Goal: Task Accomplishment & Management: Complete application form

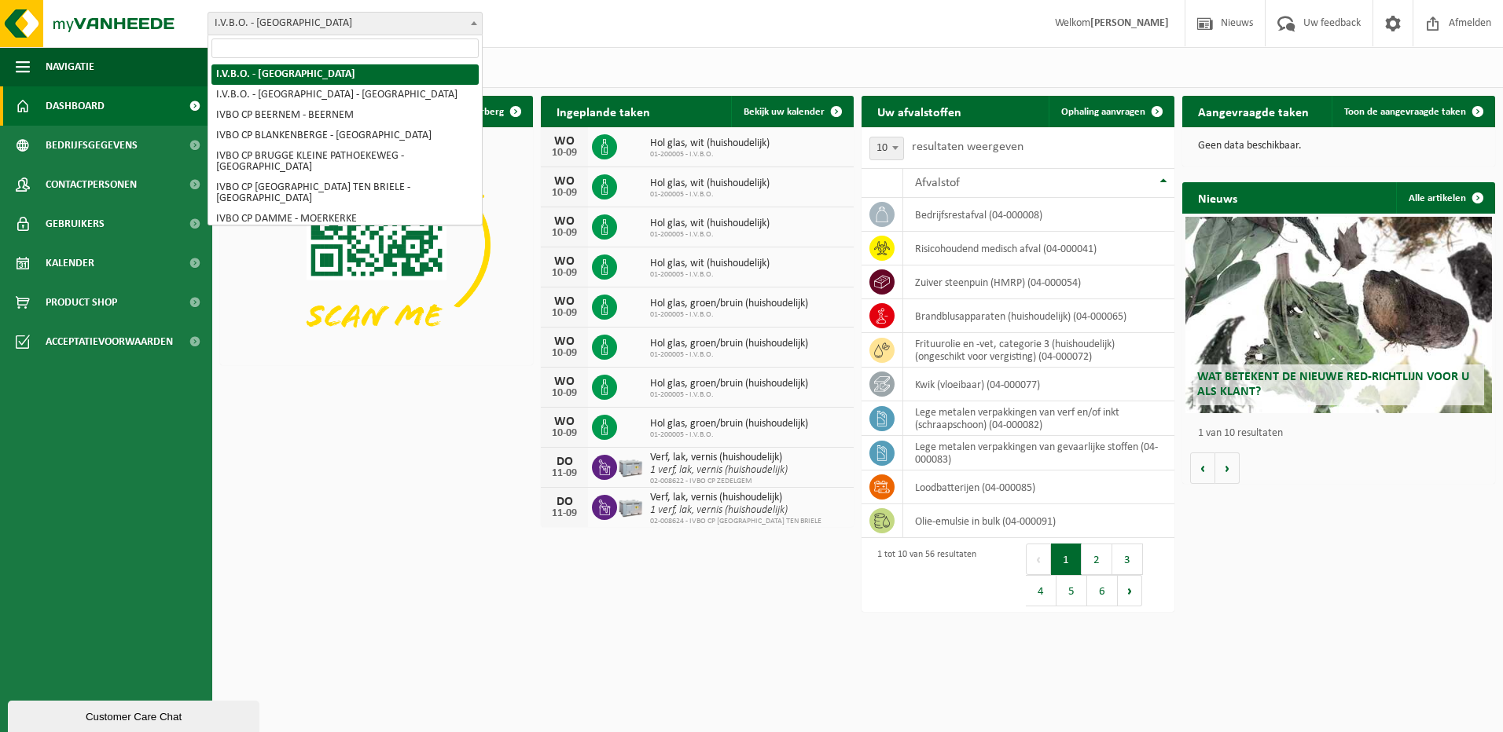
click at [380, 25] on span "I.V.B.O. - [GEOGRAPHIC_DATA]" at bounding box center [344, 24] width 273 height 22
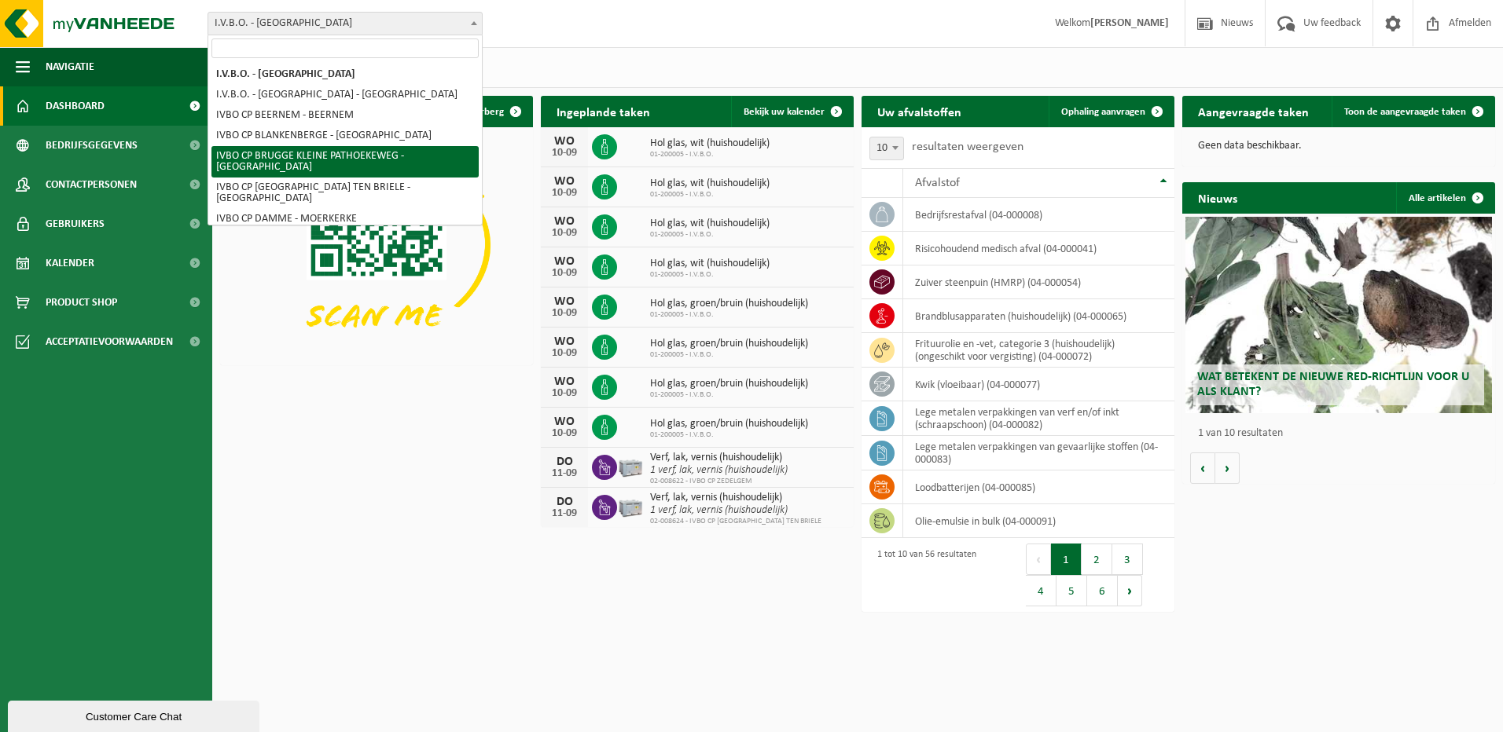
scroll to position [105, 0]
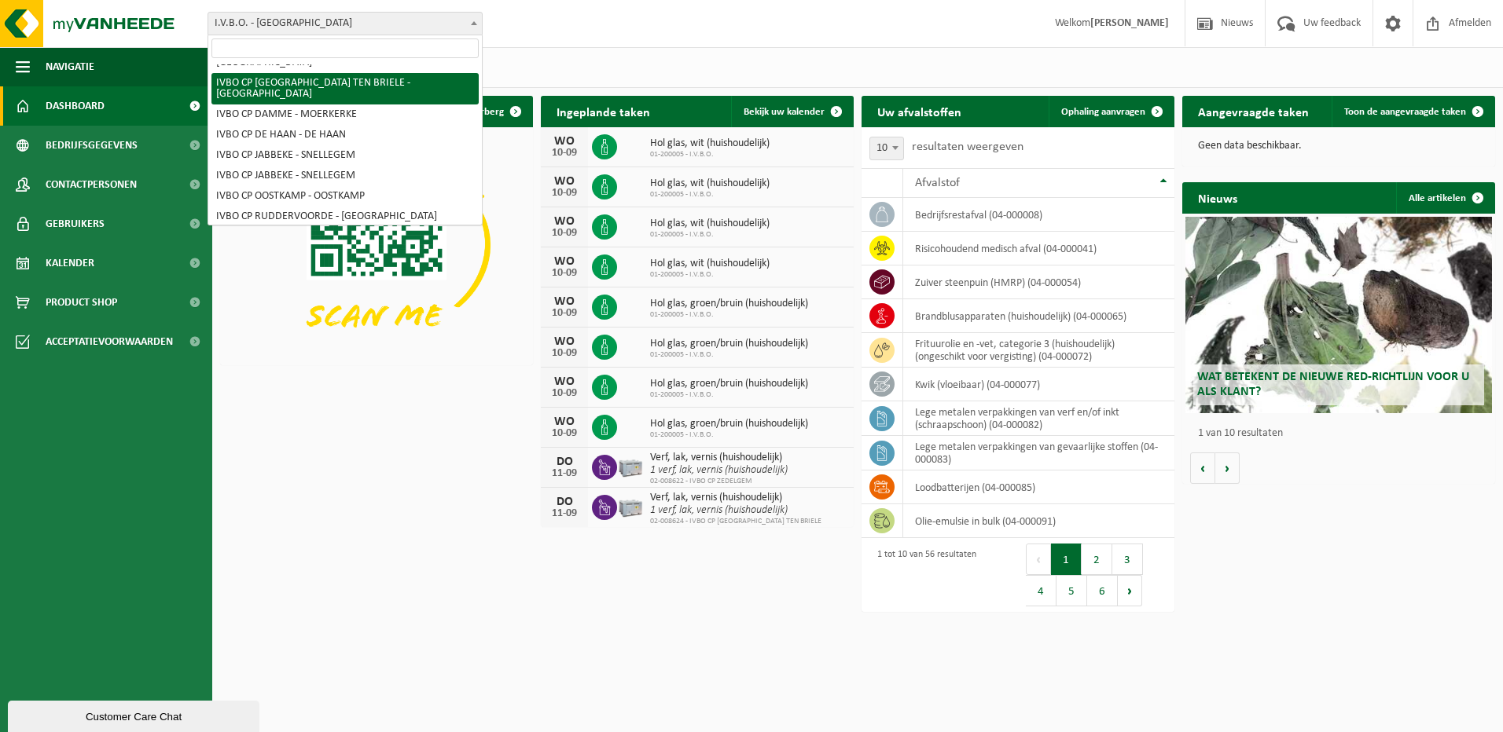
select select "5343"
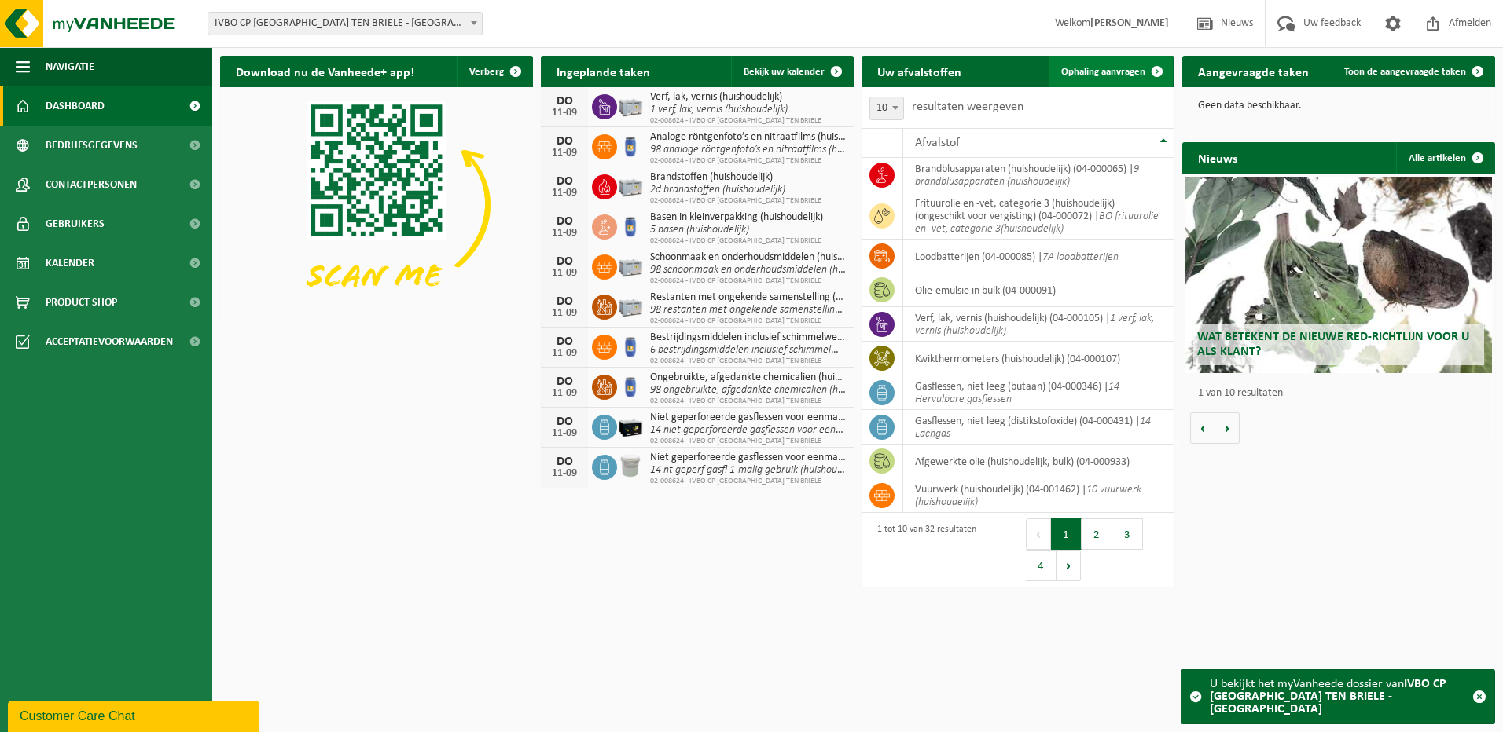
drag, startPoint x: 1163, startPoint y: 71, endPoint x: 1154, endPoint y: 79, distance: 12.3
click at [1163, 71] on span at bounding box center [1156, 71] width 31 height 31
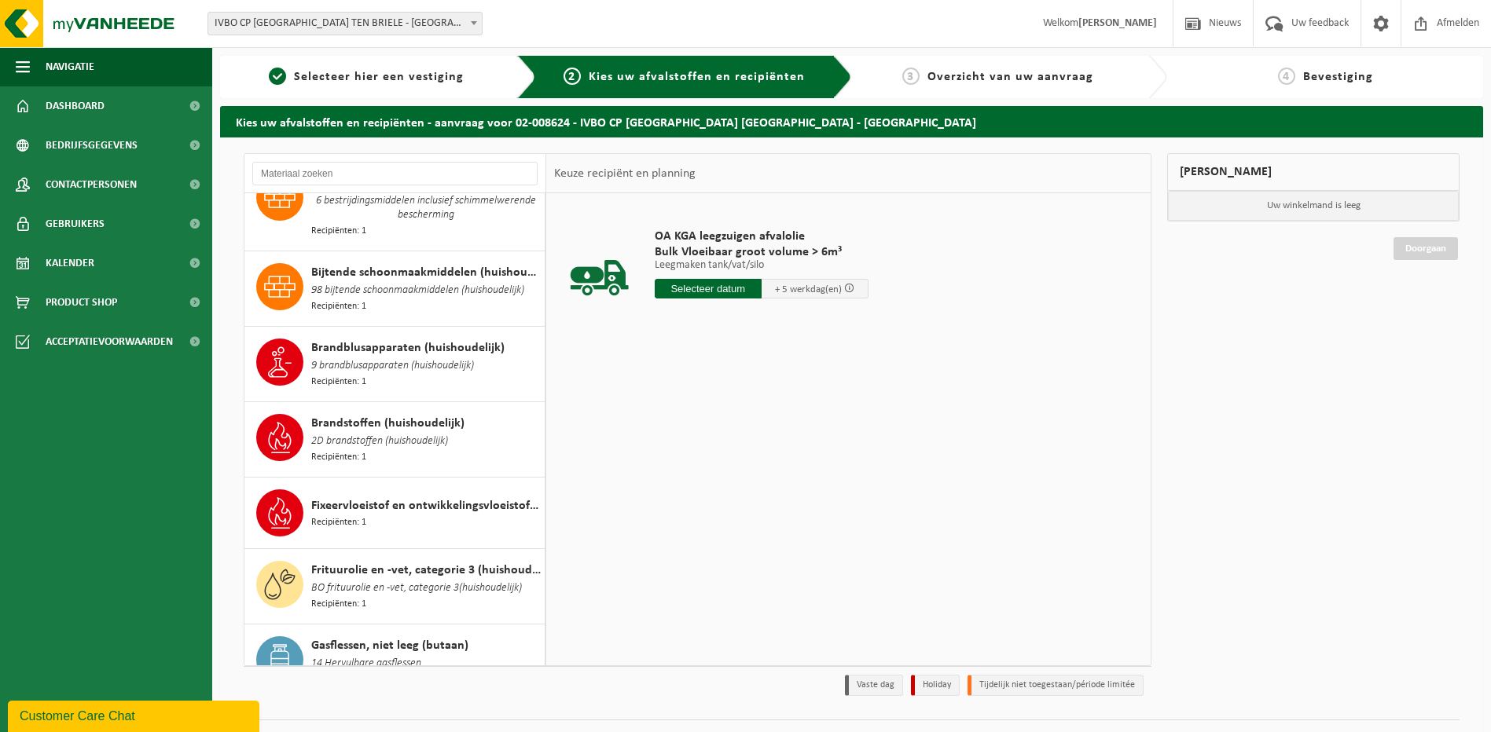
scroll to position [435, 0]
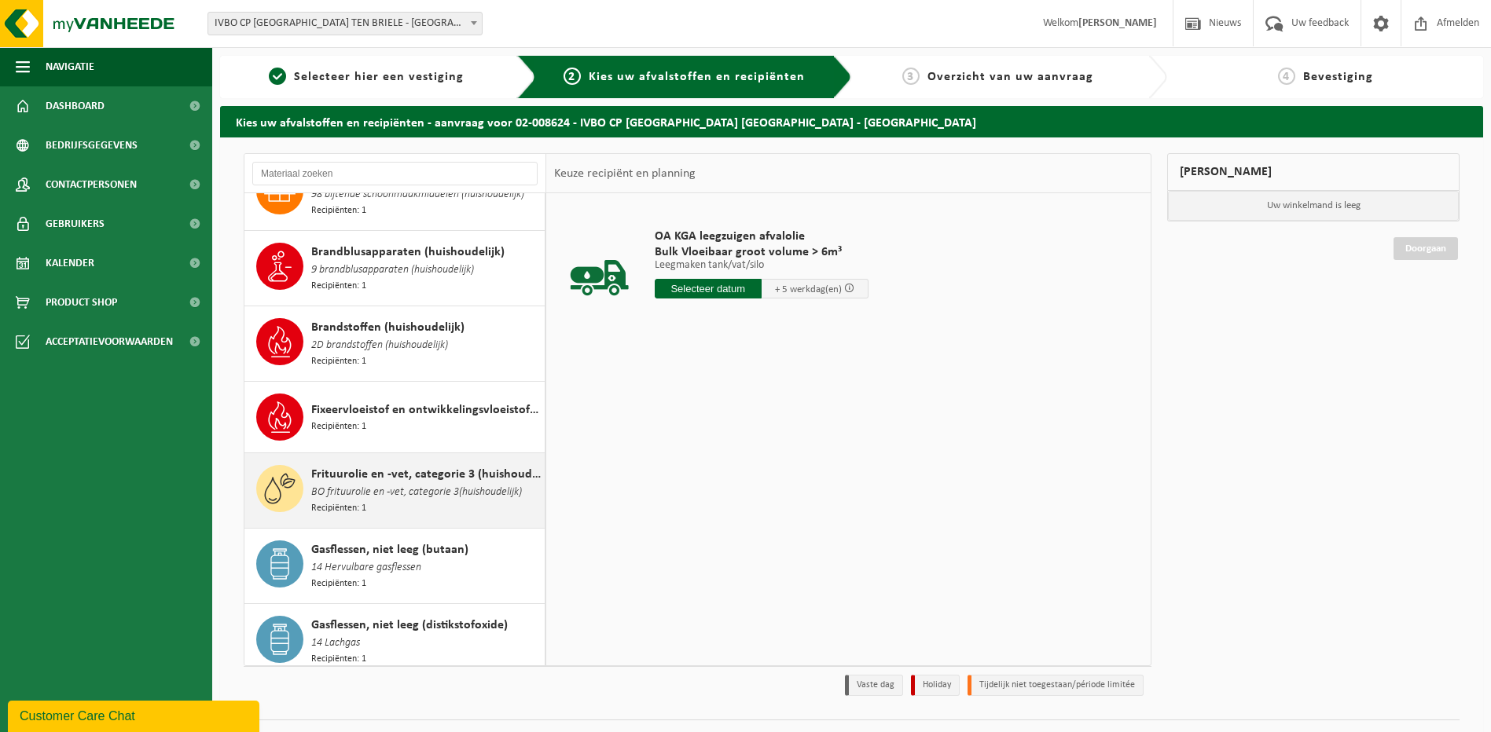
click at [393, 465] on span "Frituurolie en -vet, categorie 3 (huishoudelijk) (ongeschikt voor vergisting)" at bounding box center [425, 474] width 229 height 19
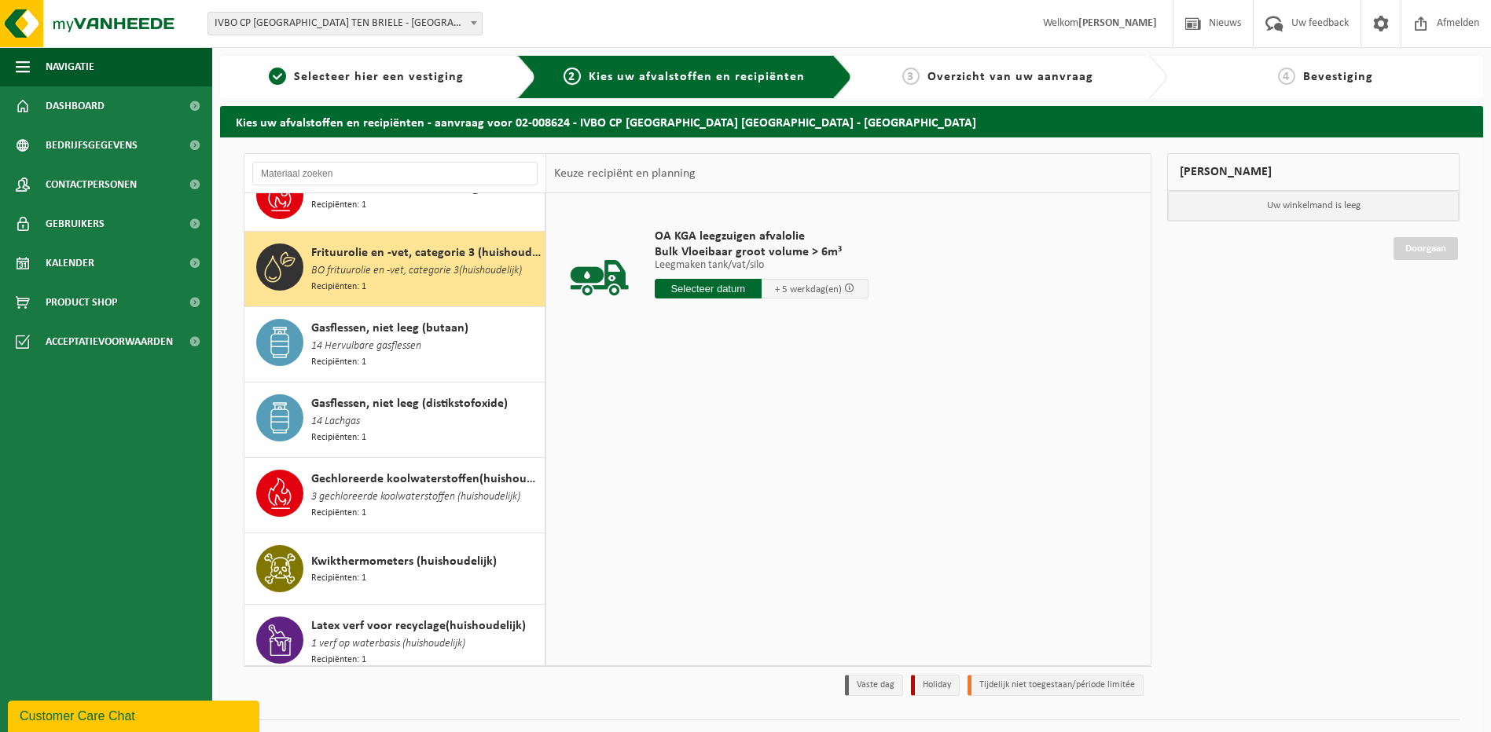
scroll to position [680, 0]
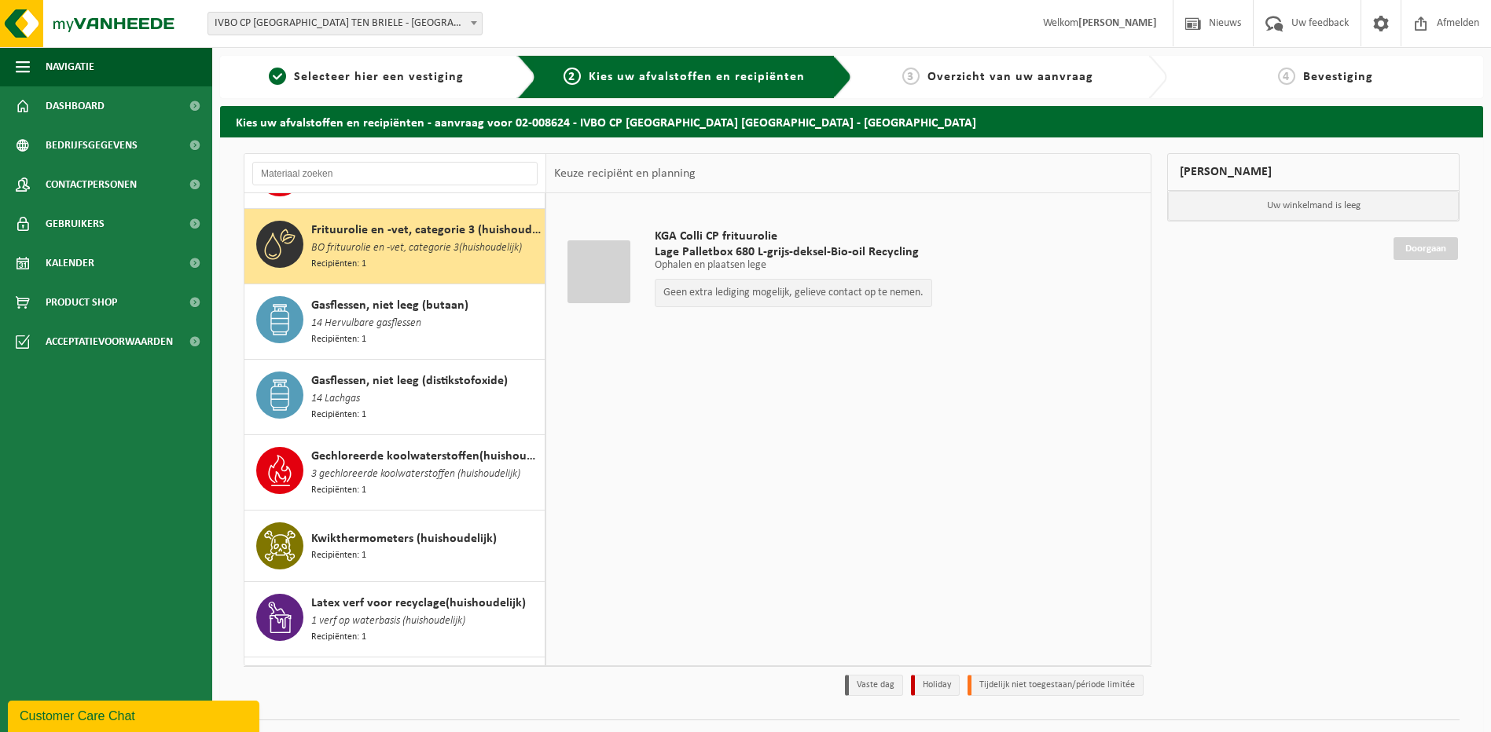
click at [603, 276] on div at bounding box center [598, 271] width 63 height 63
click at [817, 297] on p "Geen extra lediging mogelijk, gelieve contact op te nemen." at bounding box center [793, 293] width 260 height 11
click at [295, 19] on span "IVBO CP [GEOGRAPHIC_DATA] TEN BRIELE - [GEOGRAPHIC_DATA]" at bounding box center [344, 24] width 273 height 22
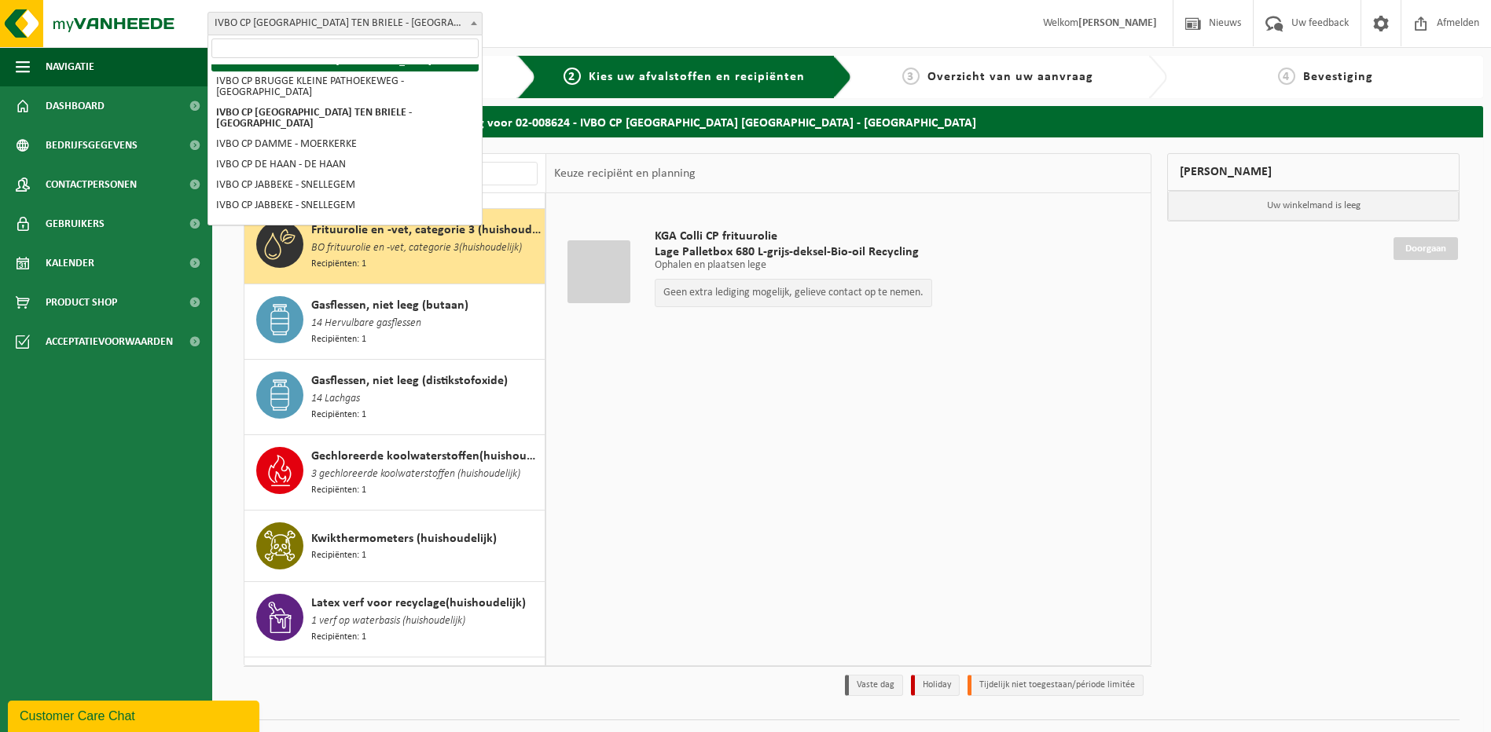
scroll to position [105, 0]
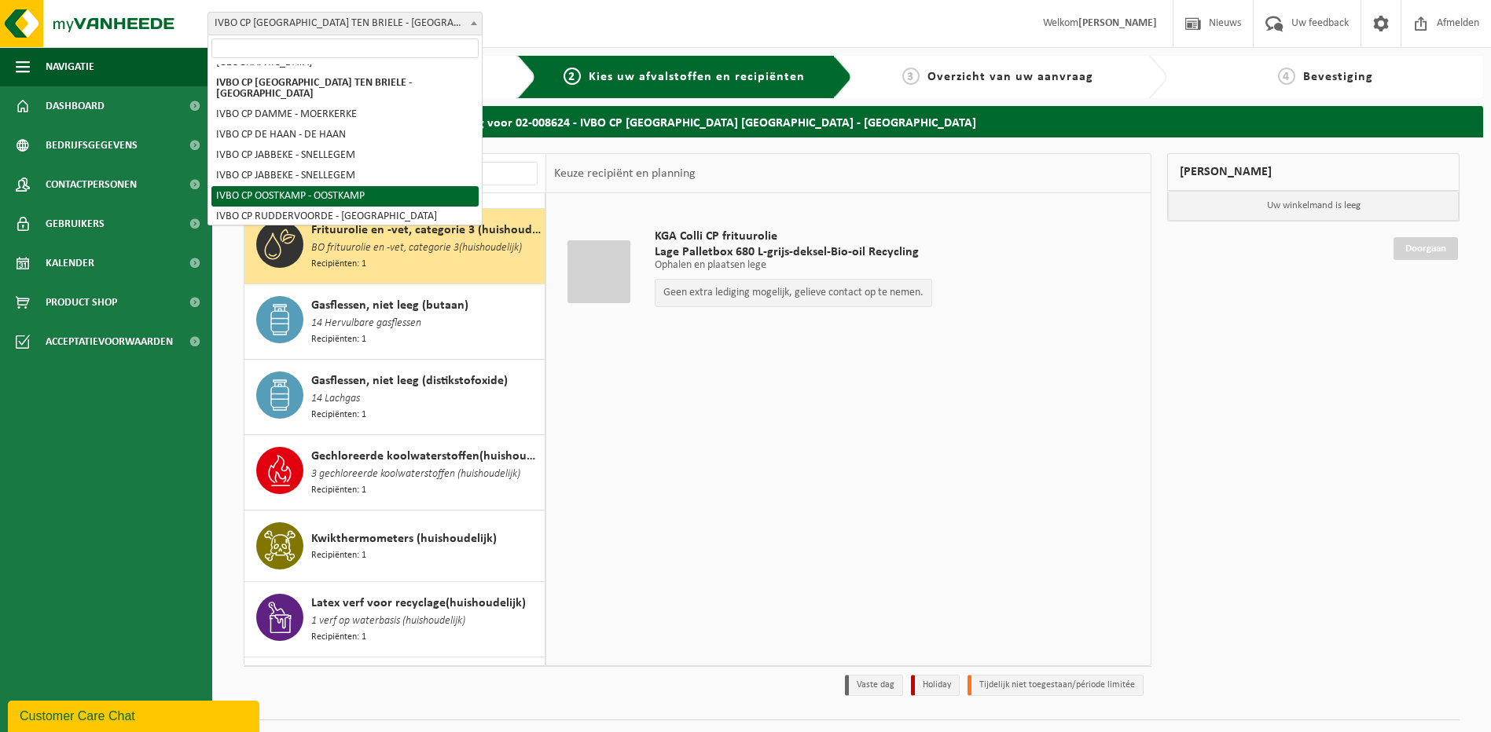
select select "5359"
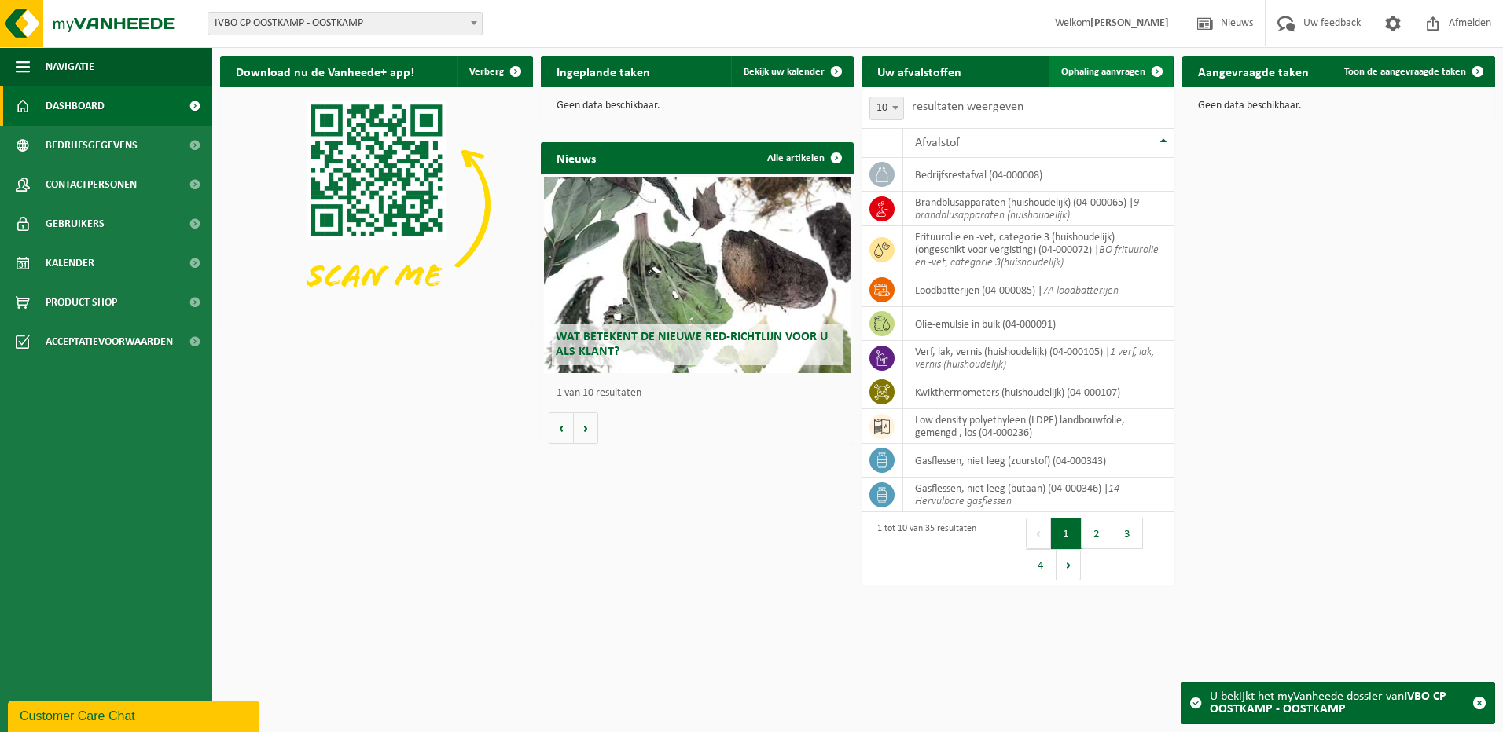
click at [1064, 74] on span "Ophaling aanvragen" at bounding box center [1103, 72] width 84 height 10
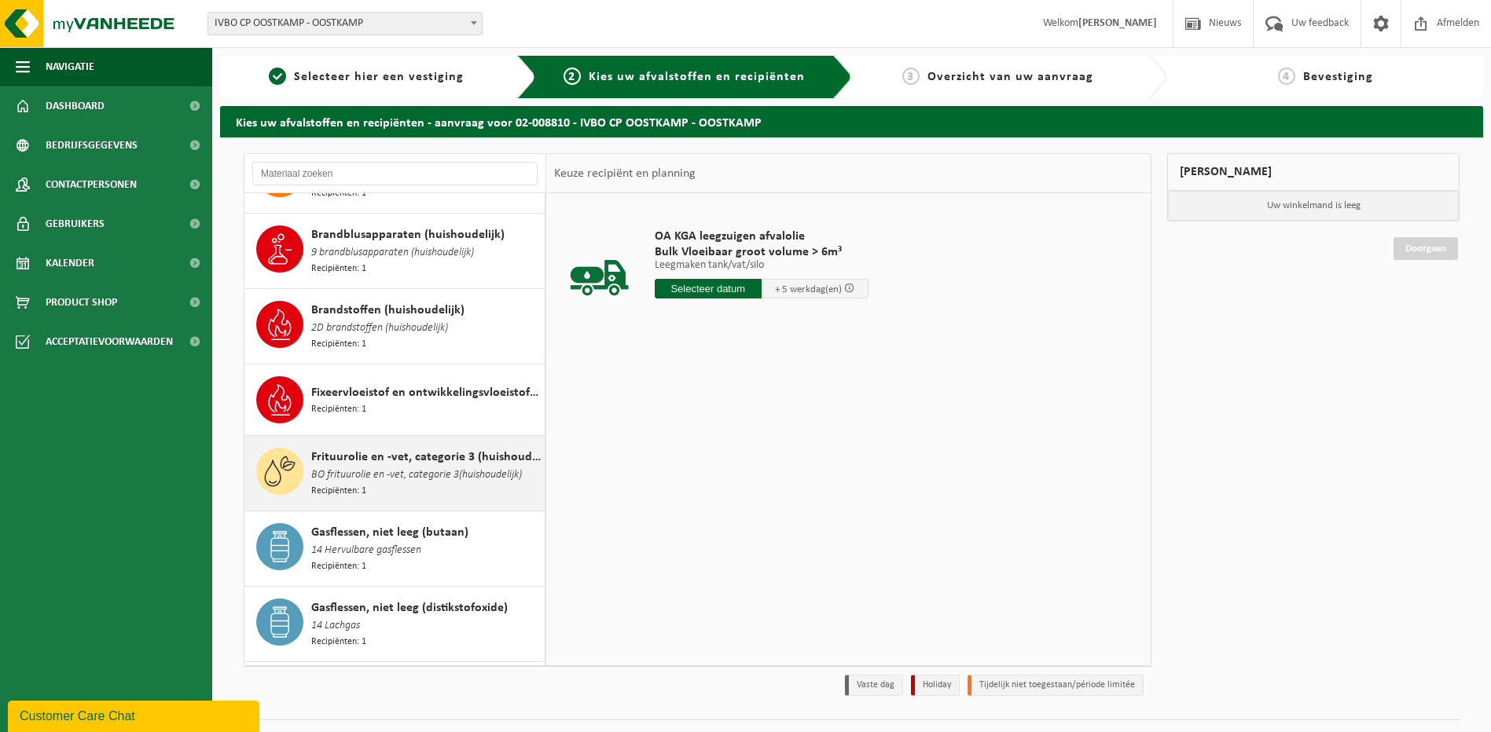
click at [376, 448] on span "Frituurolie en -vet, categorie 3 (huishoudelijk) (ongeschikt voor vergisting)" at bounding box center [425, 457] width 229 height 19
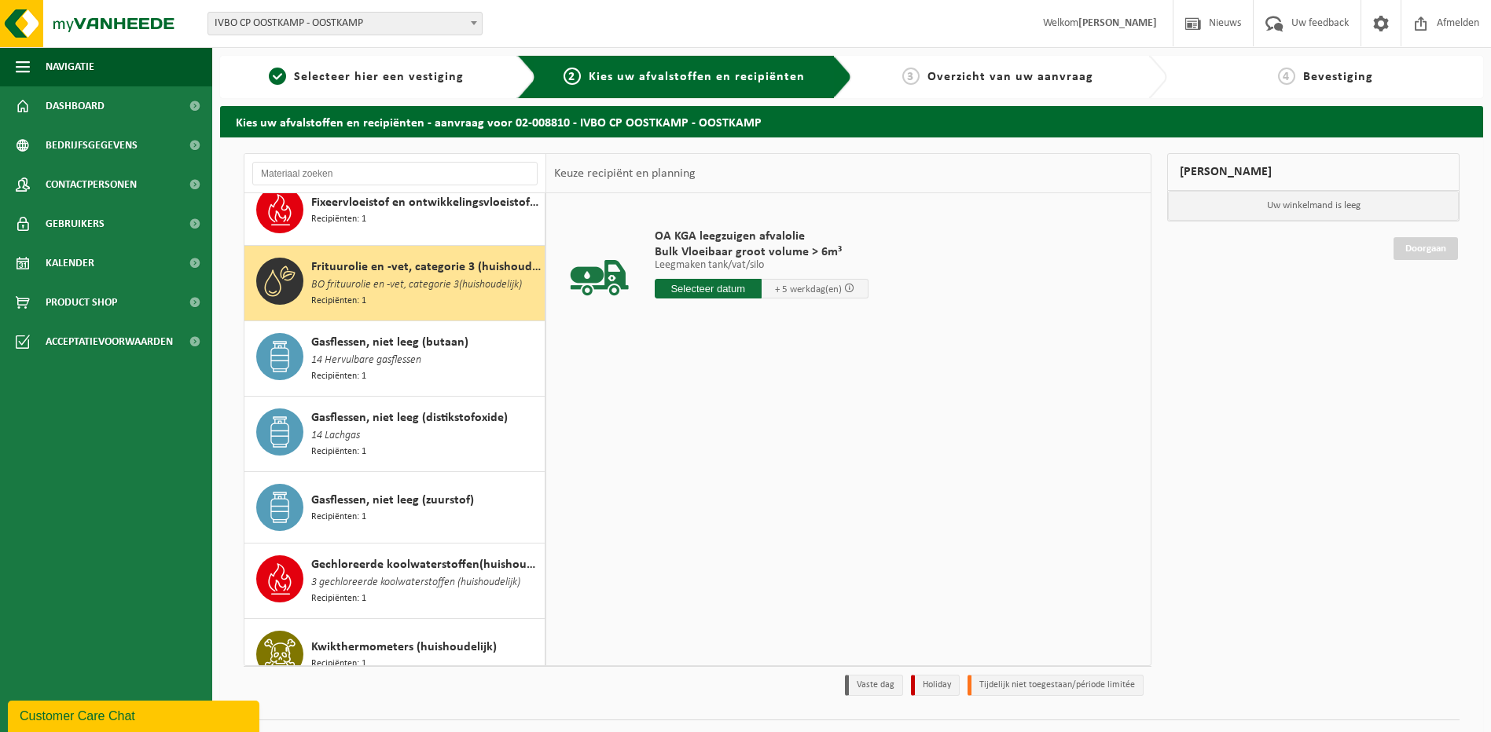
scroll to position [751, 0]
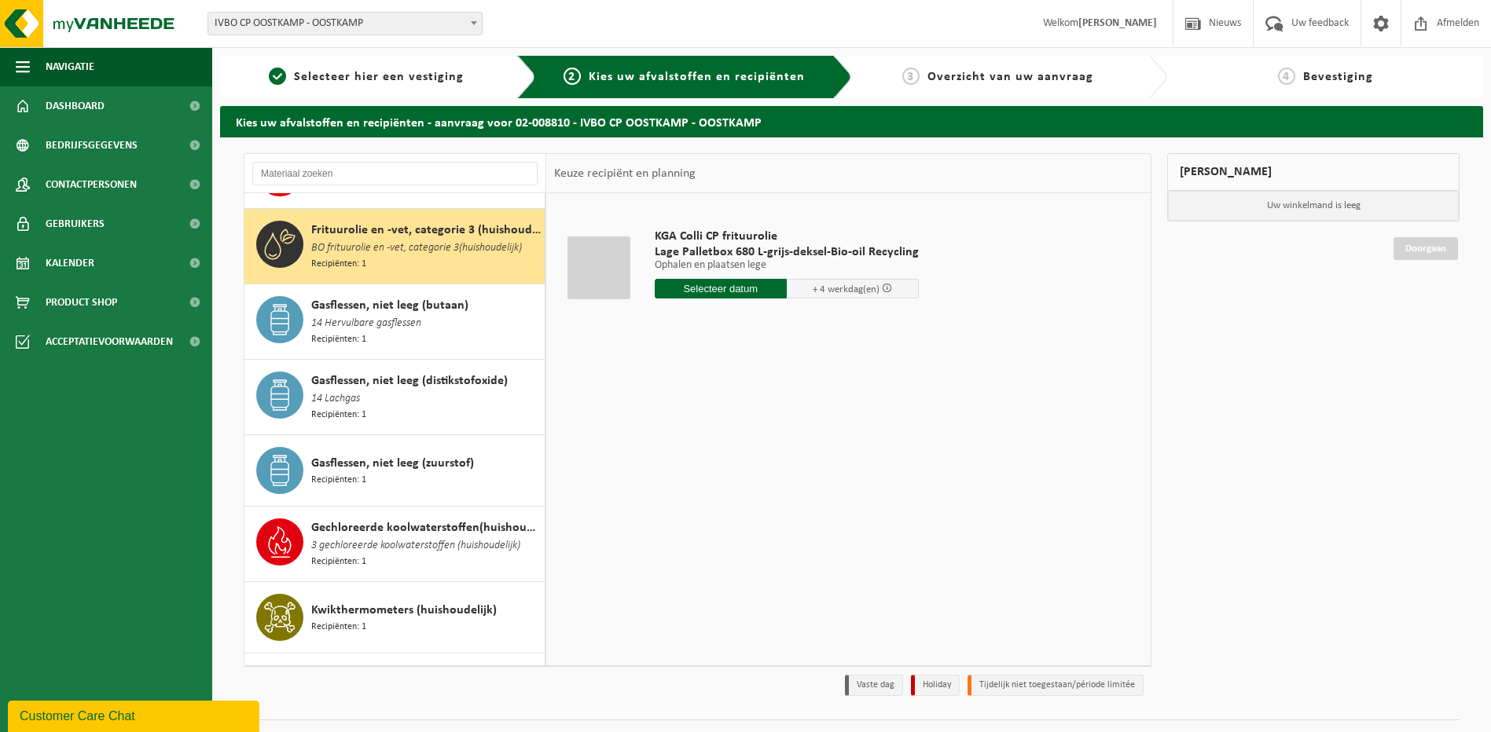
click at [588, 266] on div at bounding box center [598, 268] width 63 height 63
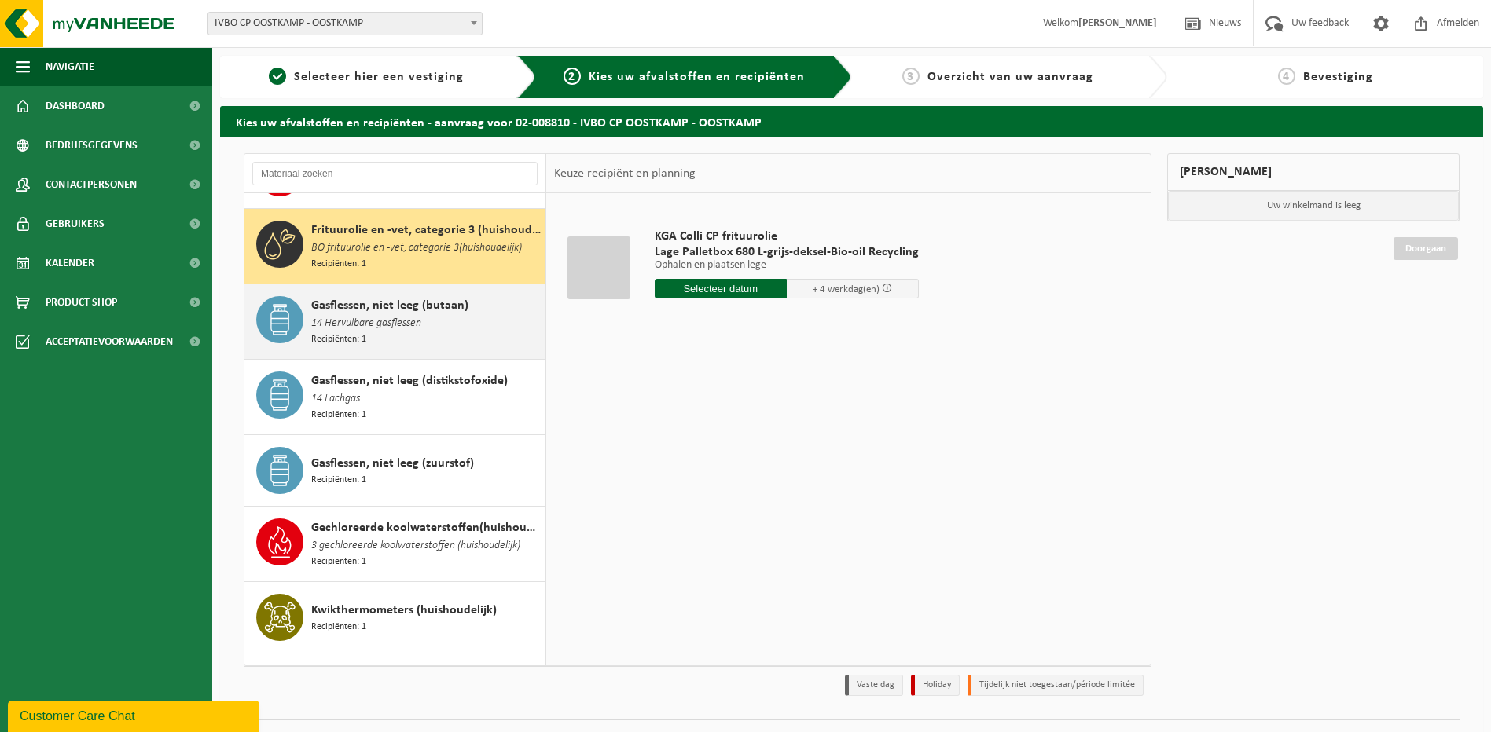
click at [387, 315] on span "14 Hervulbare gasflessen" at bounding box center [366, 323] width 110 height 17
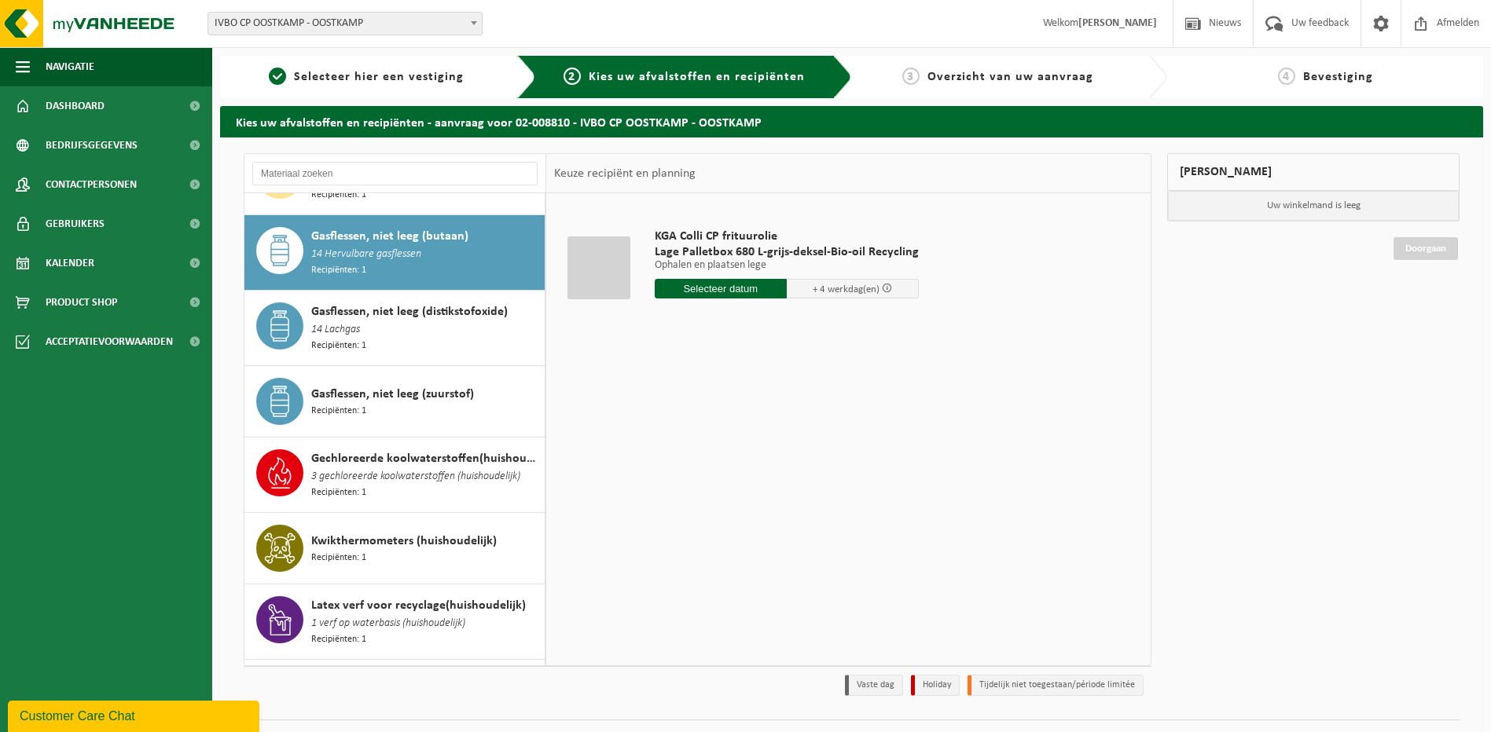
scroll to position [824, 0]
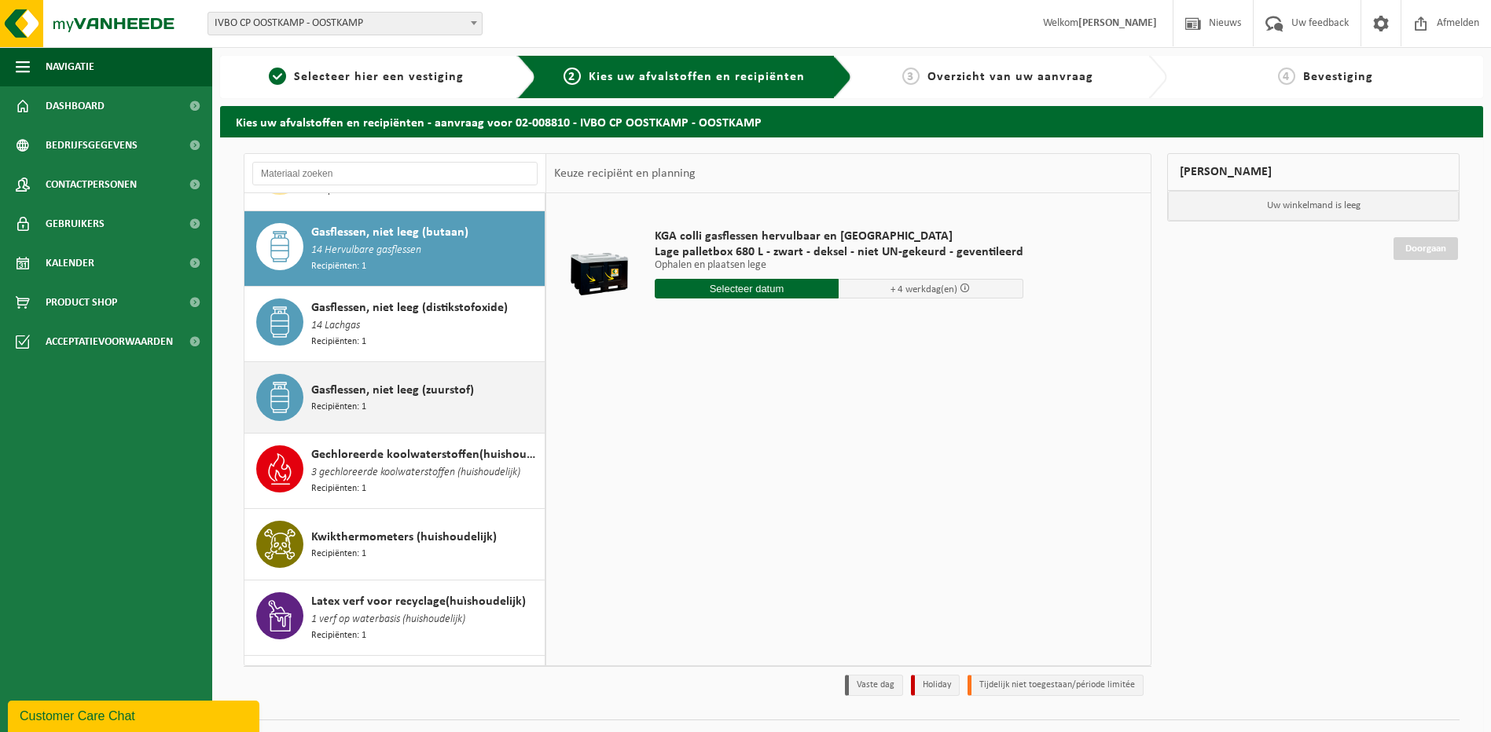
click at [395, 362] on div "Gasflessen, niet leeg (zuurstof) Recipiënten: 1" at bounding box center [394, 397] width 301 height 71
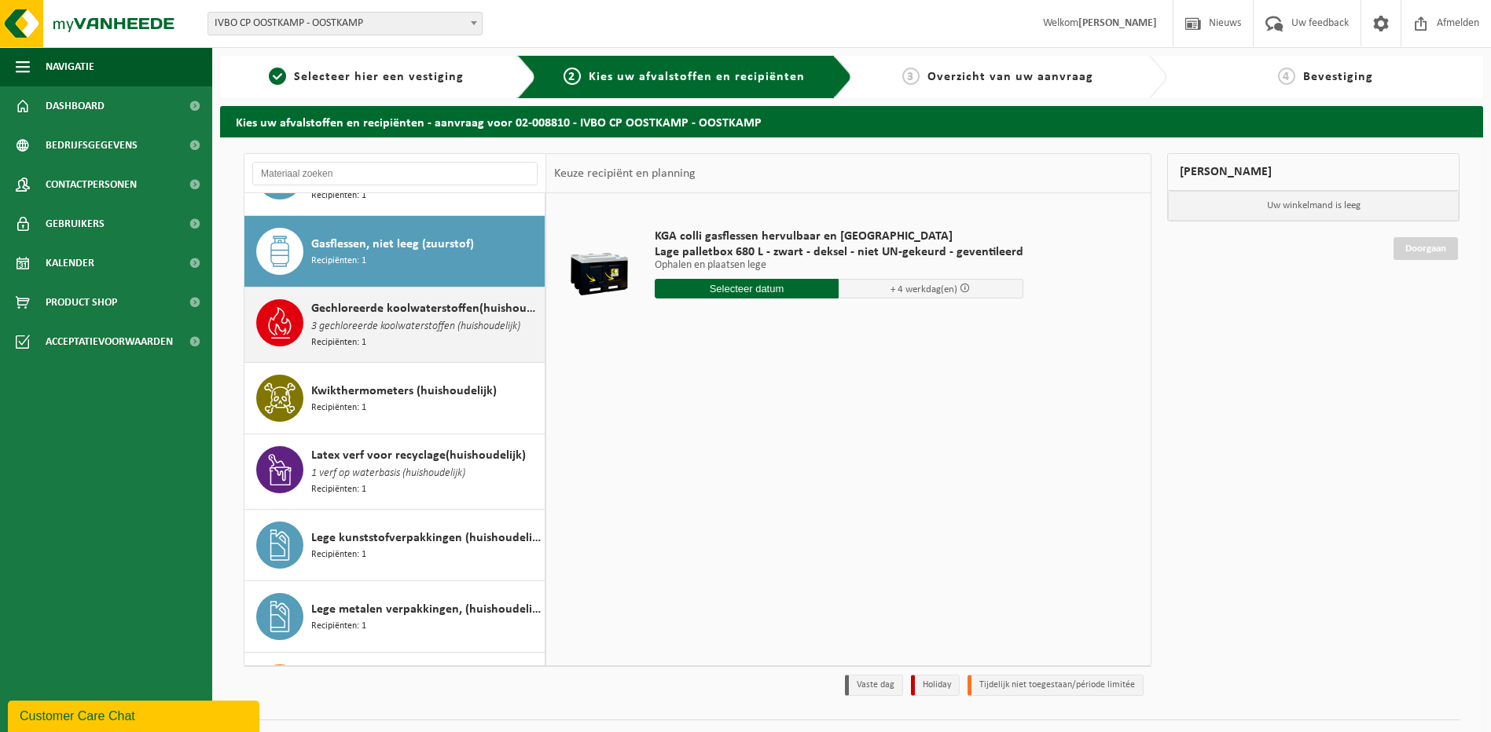
click at [391, 318] on span "3 gechloreerde koolwaterstoffen (huishoudelijk)" at bounding box center [415, 326] width 209 height 17
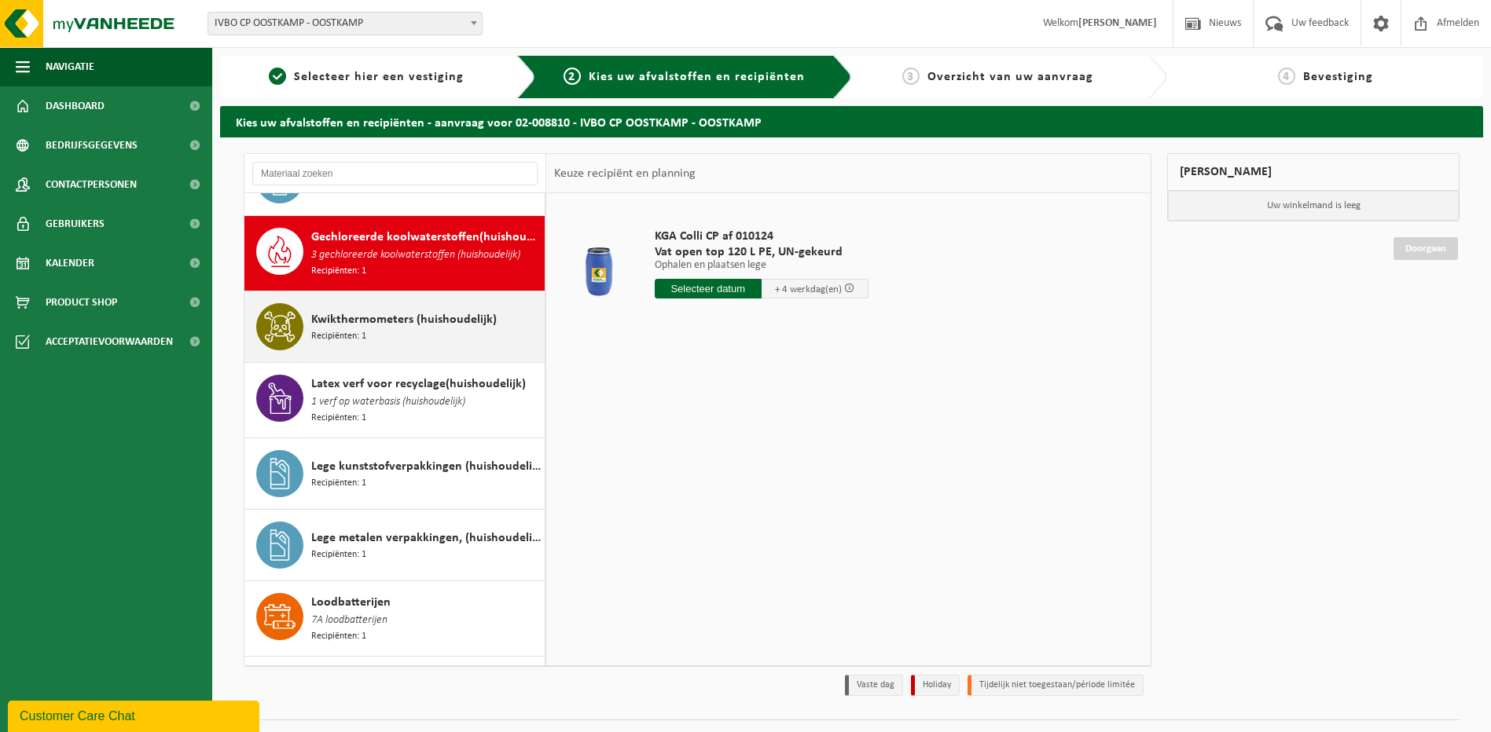
click at [391, 309] on div "Kwikthermometers (huishoudelijk) Recipiënten: 1" at bounding box center [425, 326] width 229 height 47
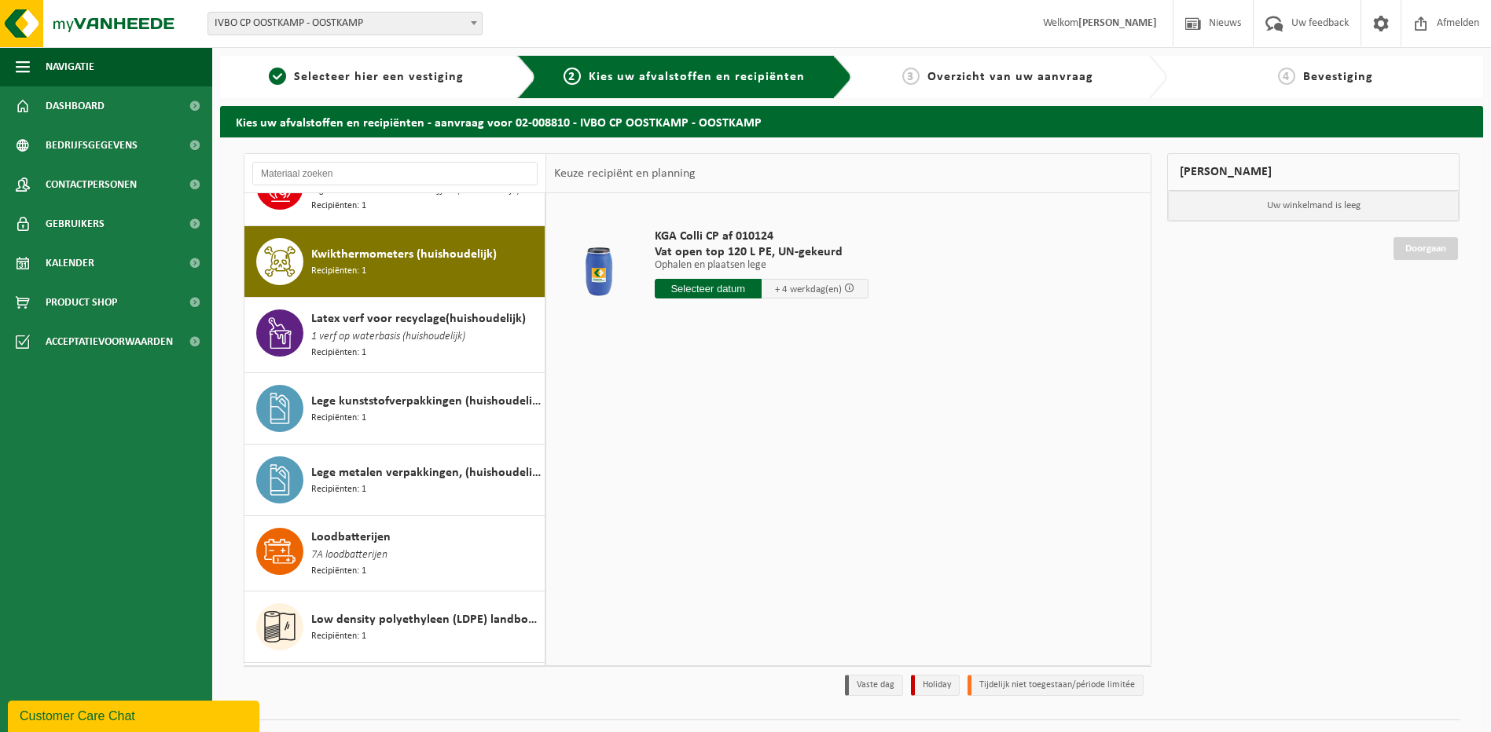
scroll to position [1115, 0]
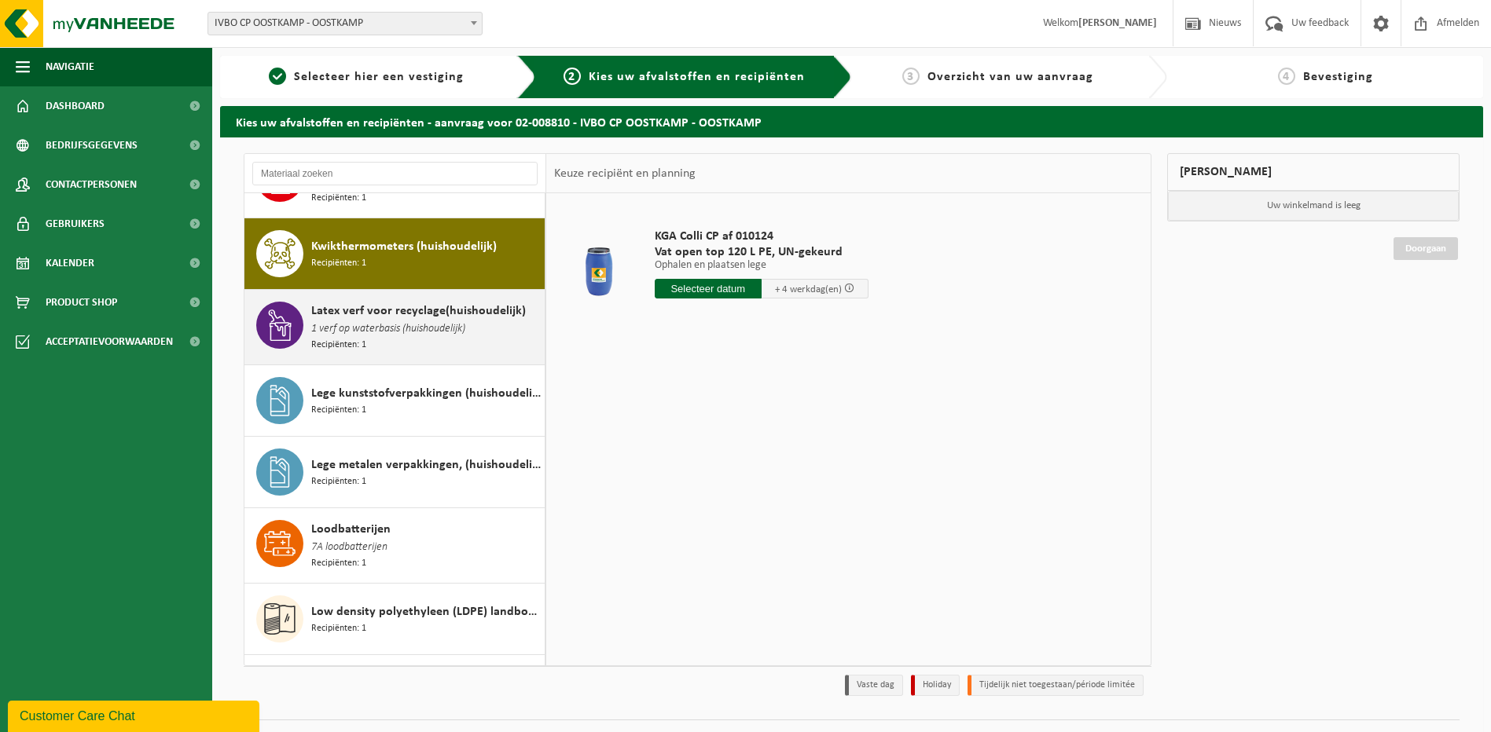
click at [391, 315] on div "Latex verf voor recyclage(huishoudelijk) 1 verf op waterbasis (huishoudelijk) R…" at bounding box center [425, 327] width 229 height 51
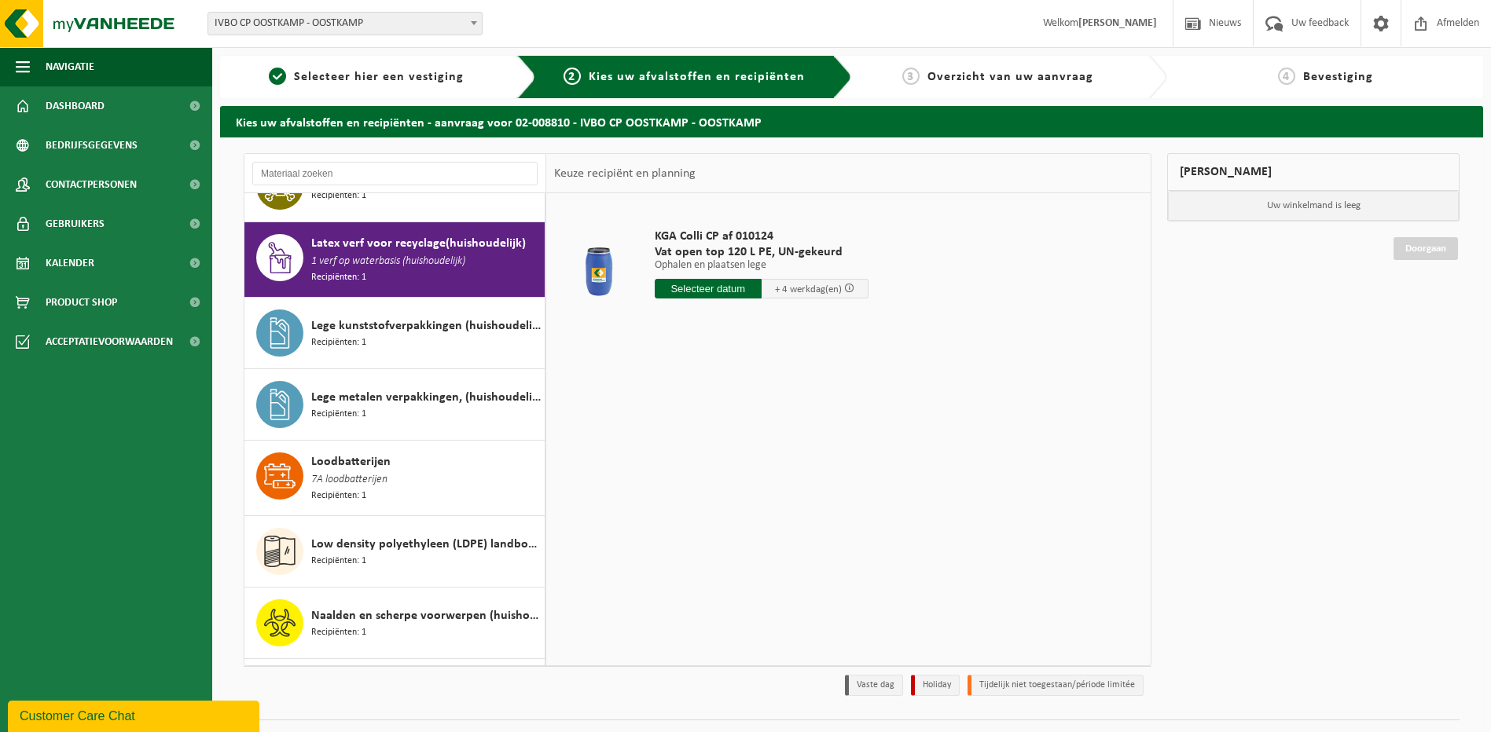
scroll to position [1187, 0]
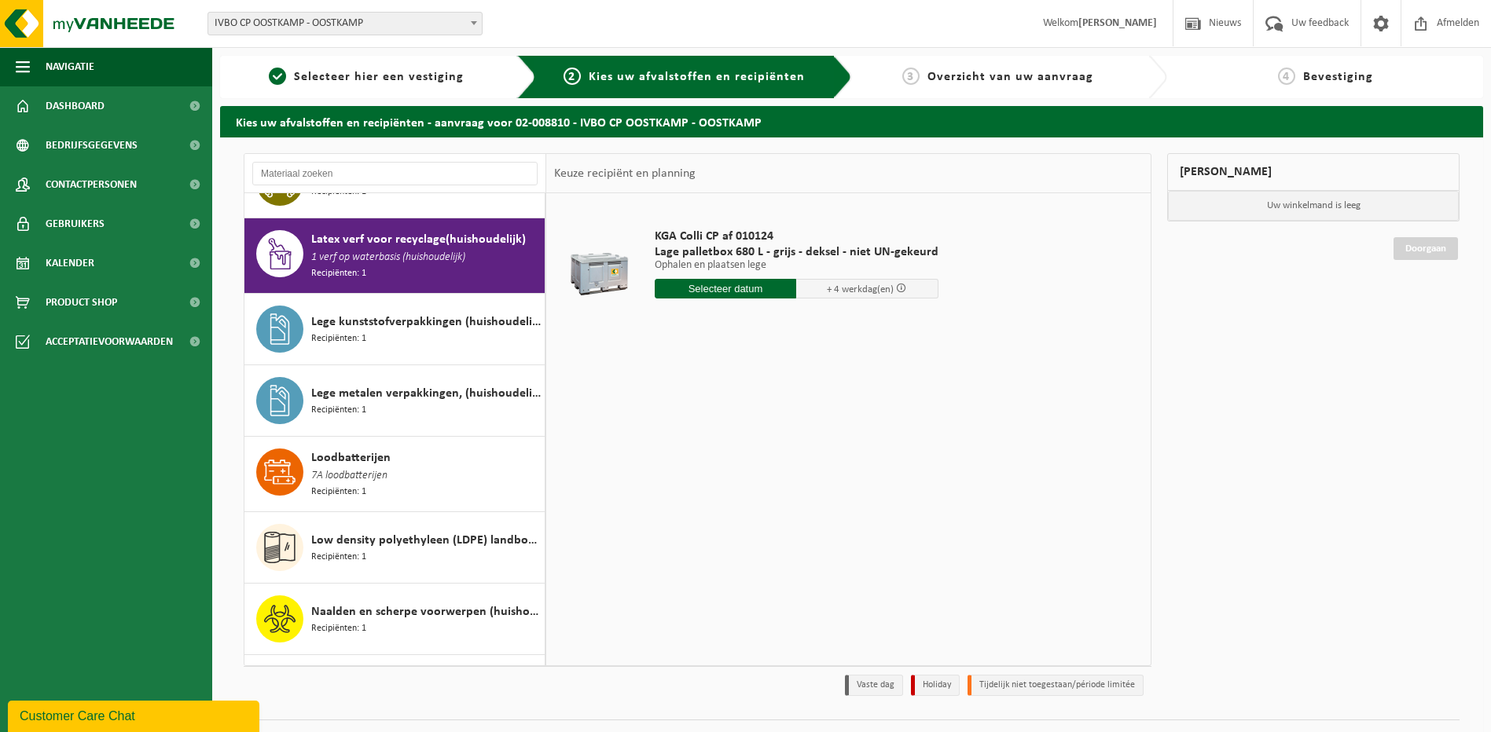
drag, startPoint x: 827, startPoint y: 450, endPoint x: 826, endPoint y: 440, distance: 10.2
click at [828, 449] on div "KGA Colli CP af 010124 Lage palletbox 680 L - grijs - deksel - niet UN-gekeurd …" at bounding box center [848, 429] width 604 height 472
click at [718, 505] on div "KGA Colli CP af 010124 Lage palletbox 680 L - grijs - deksel - niet UN-gekeurd …" at bounding box center [848, 429] width 604 height 472
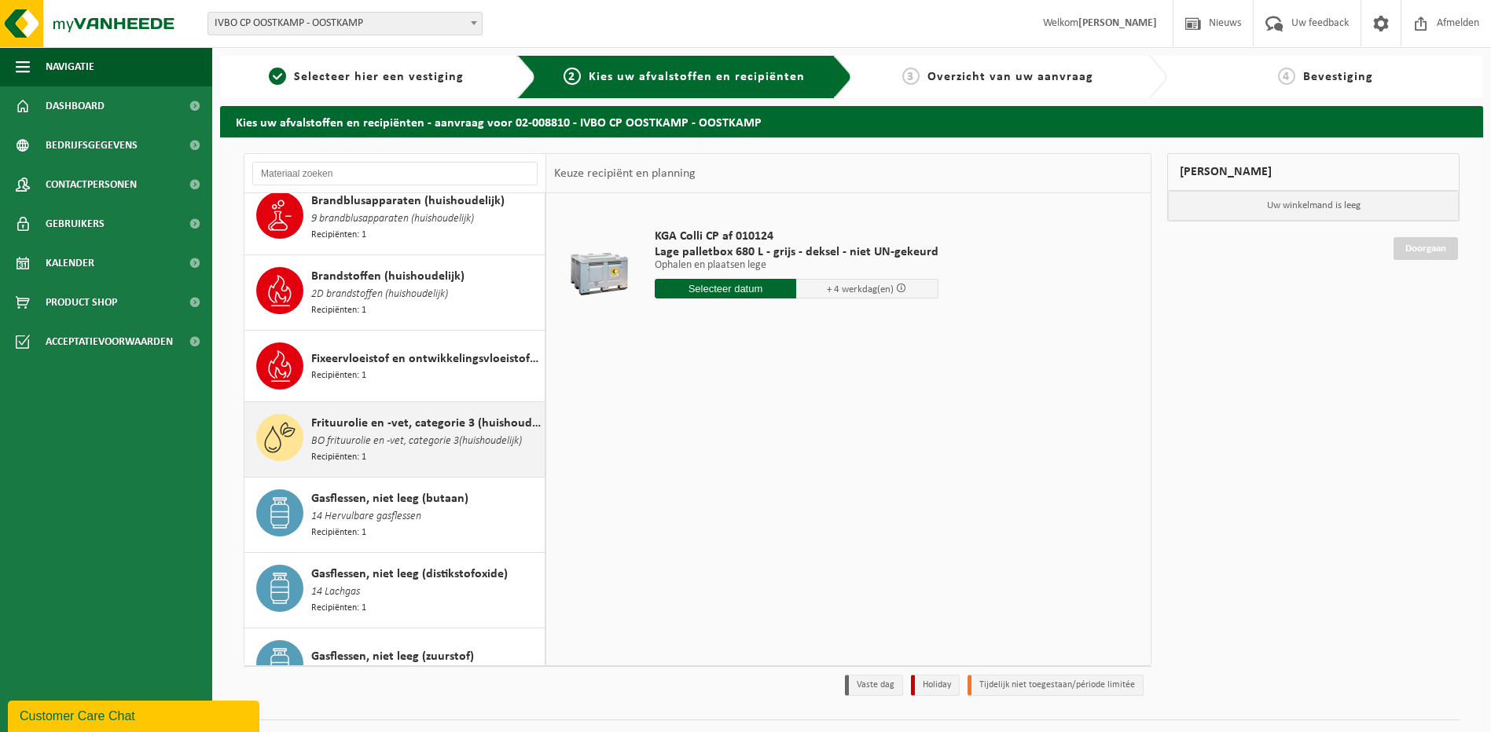
click at [364, 450] on span "Recipiënten: 1" at bounding box center [338, 457] width 55 height 15
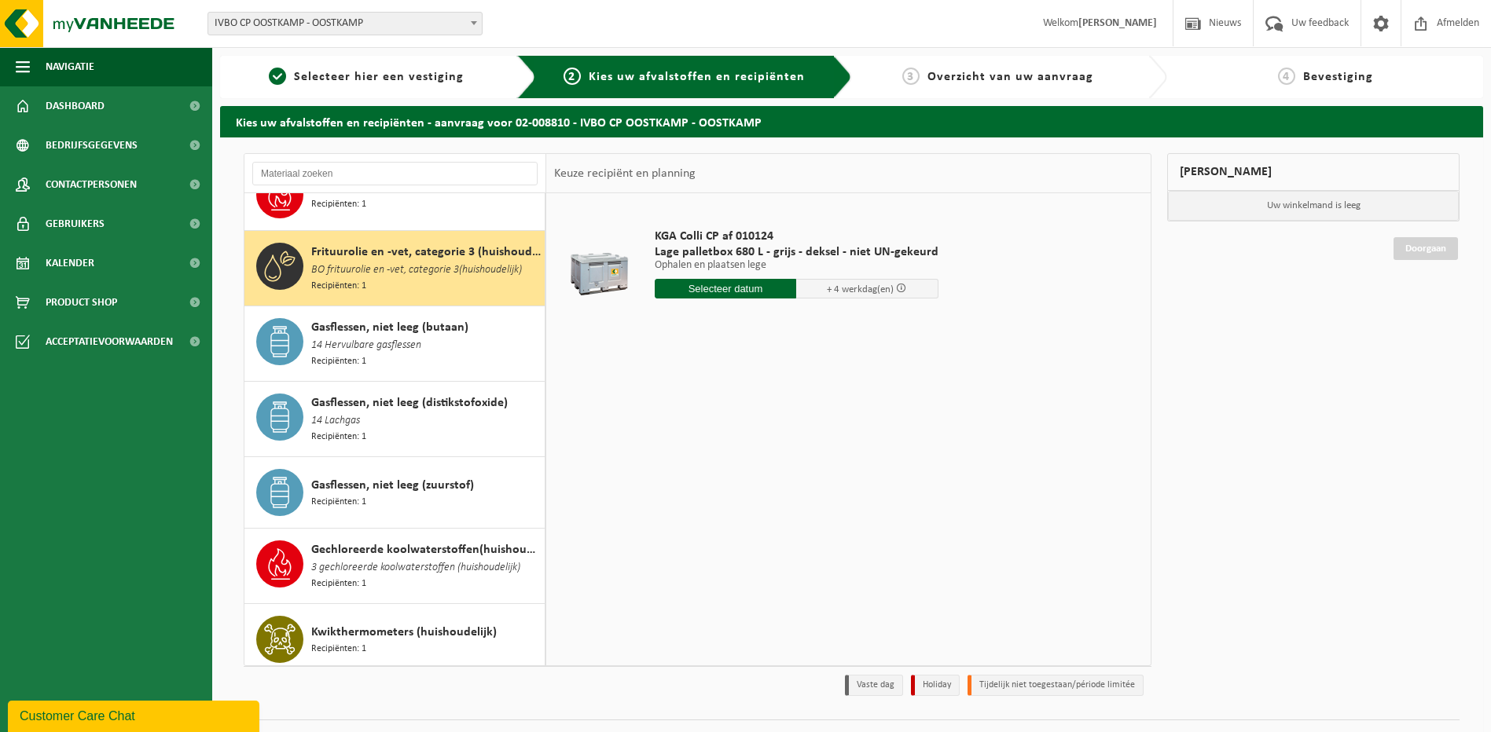
scroll to position [751, 0]
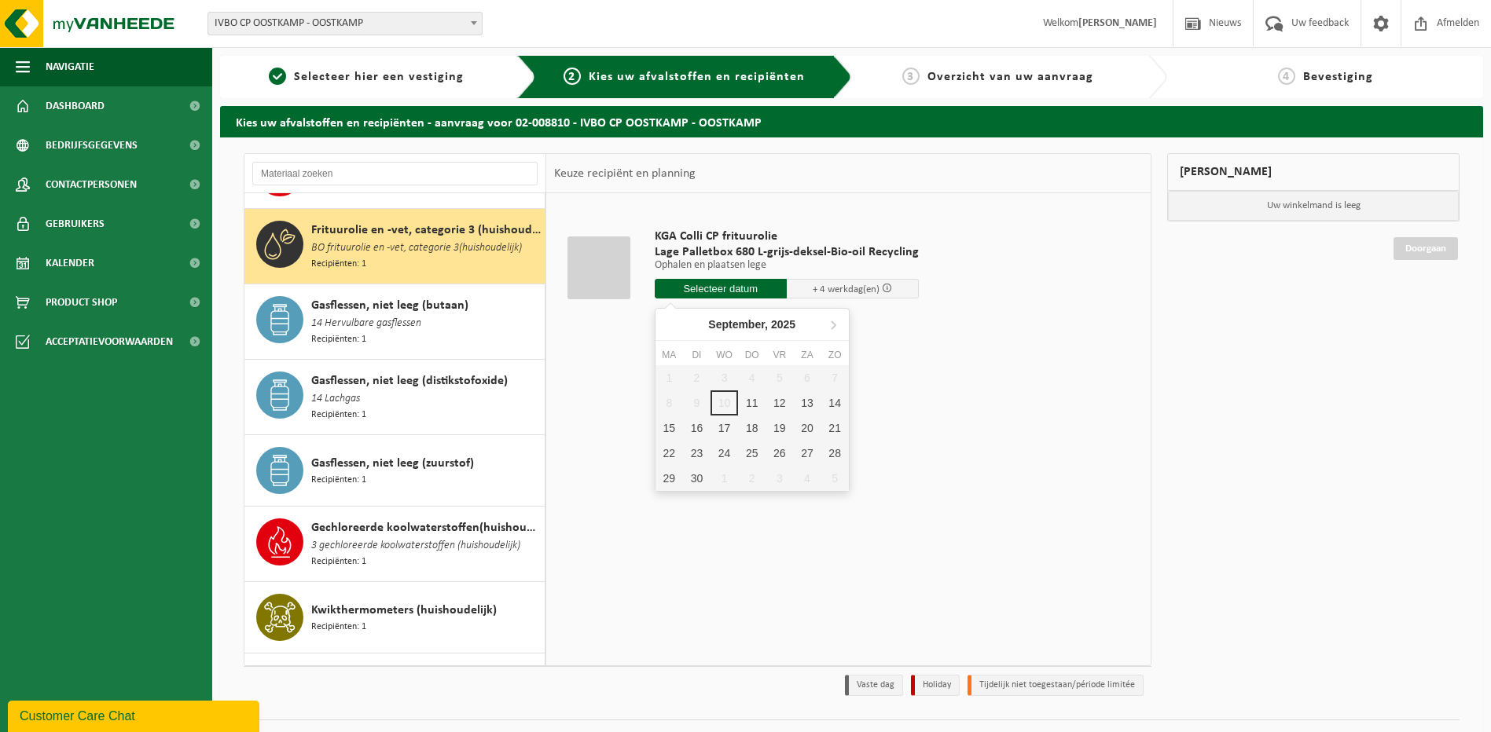
click at [713, 295] on input "text" at bounding box center [721, 289] width 132 height 20
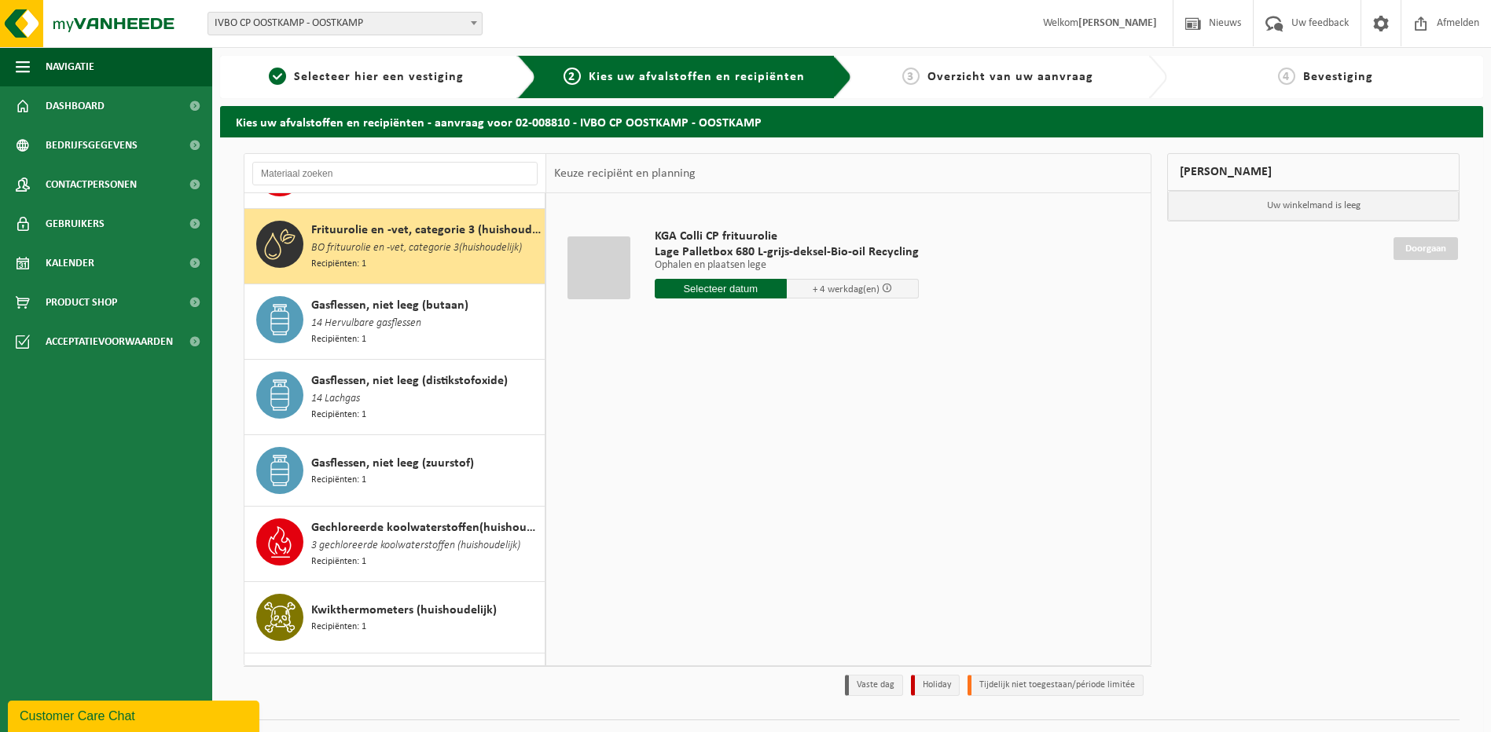
click at [710, 244] on span "KGA Colli CP frituurolie" at bounding box center [787, 237] width 264 height 16
click at [735, 295] on input "text" at bounding box center [721, 289] width 132 height 20
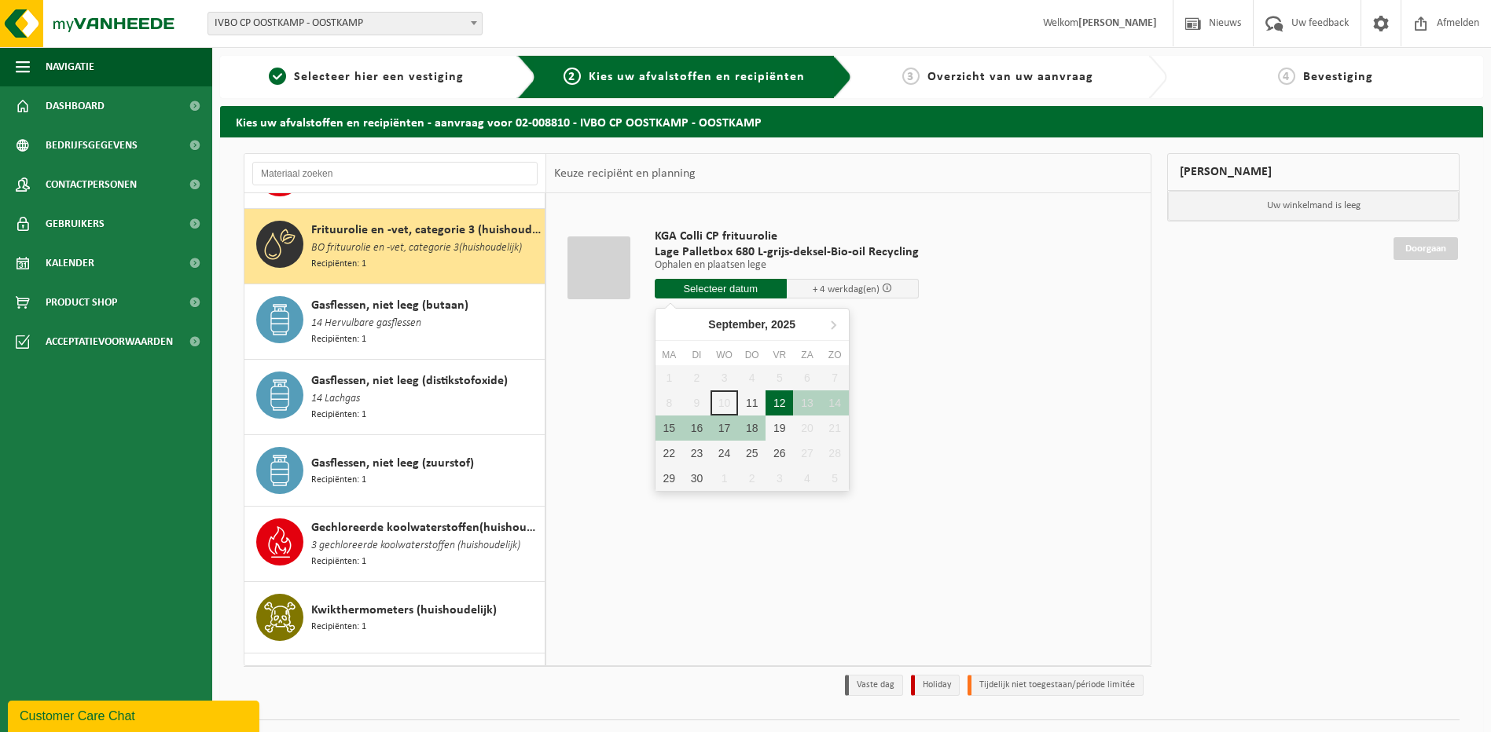
click at [774, 404] on div "12" at bounding box center [779, 403] width 28 height 25
type input "Van 2025-09-12"
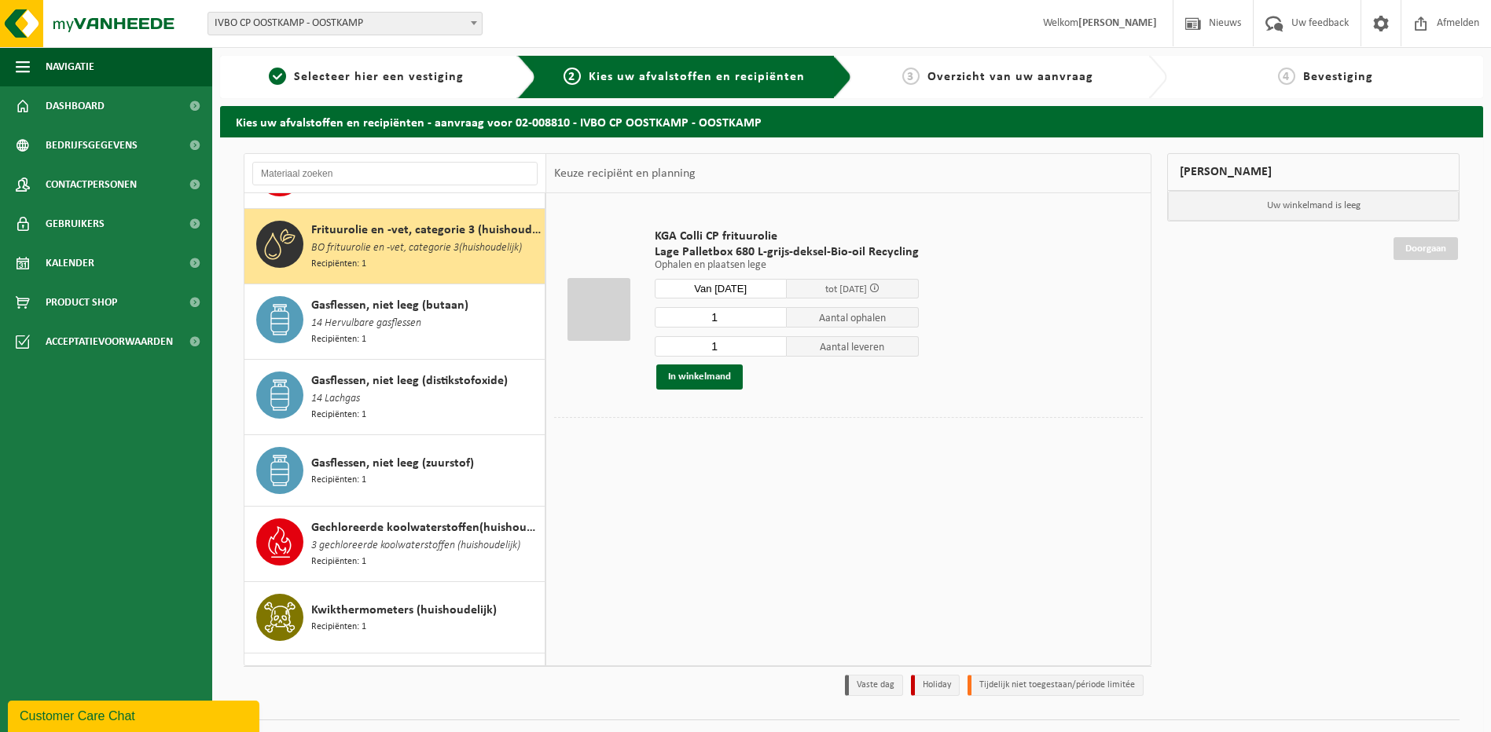
click at [589, 312] on div at bounding box center [598, 309] width 63 height 63
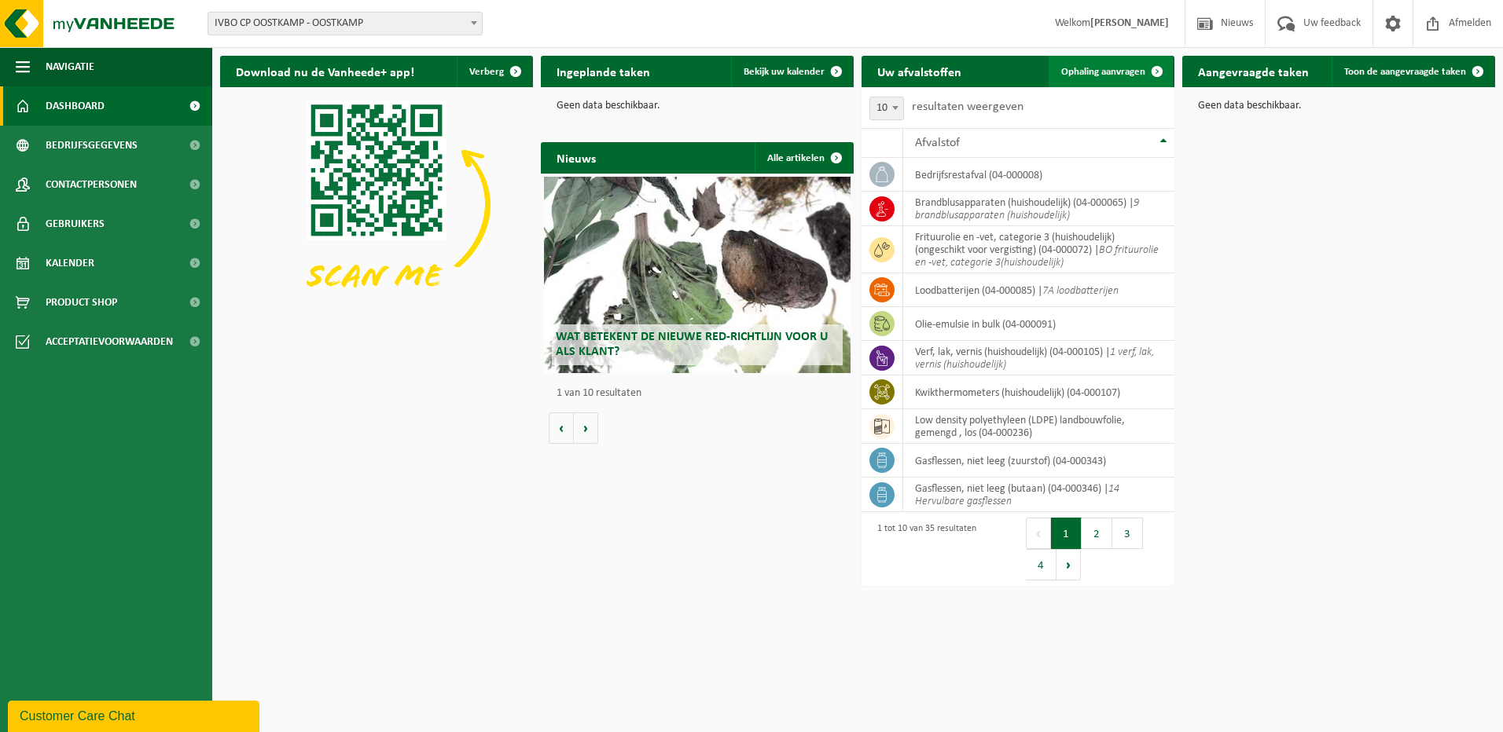
click at [1147, 66] on span at bounding box center [1156, 71] width 31 height 31
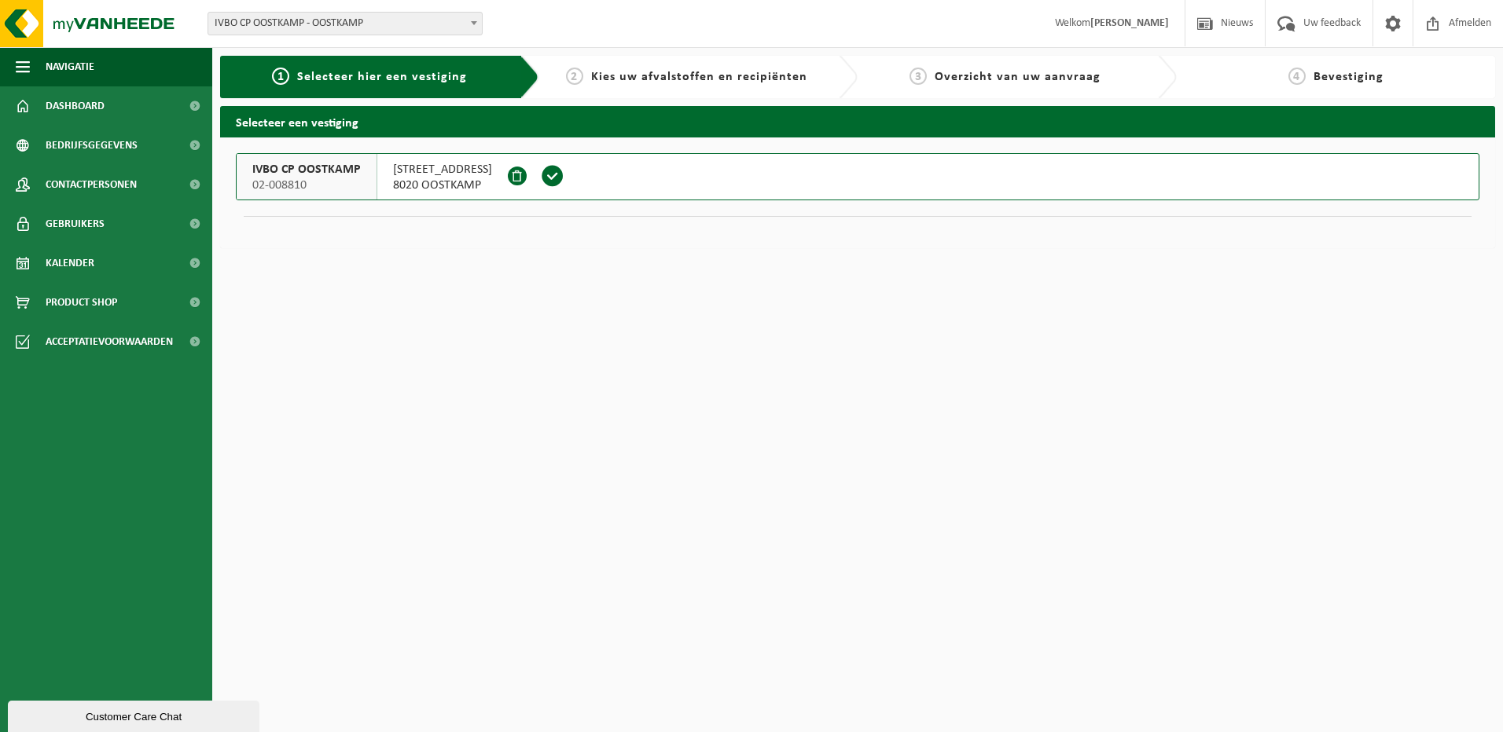
click at [315, 181] on span "02-008810" at bounding box center [306, 186] width 108 height 16
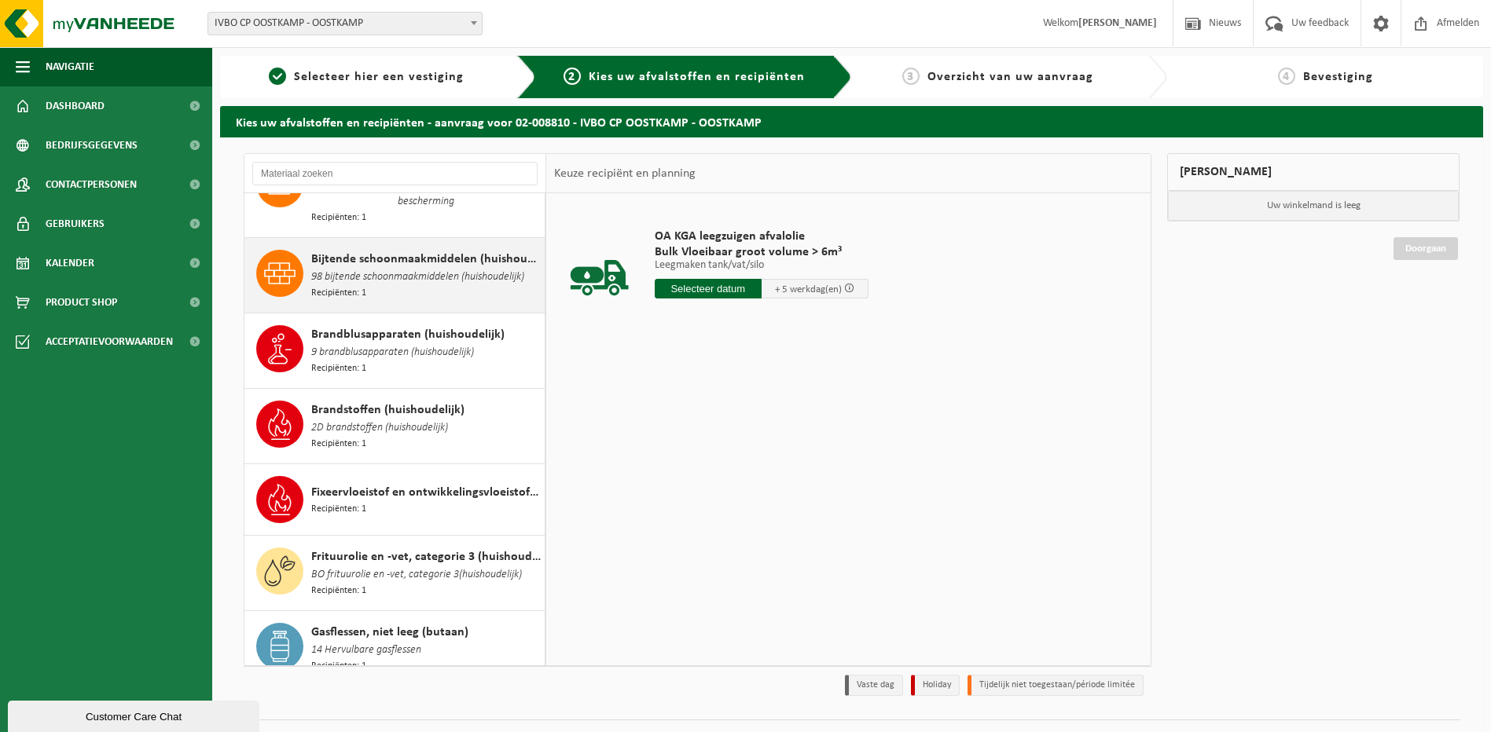
scroll to position [524, 0]
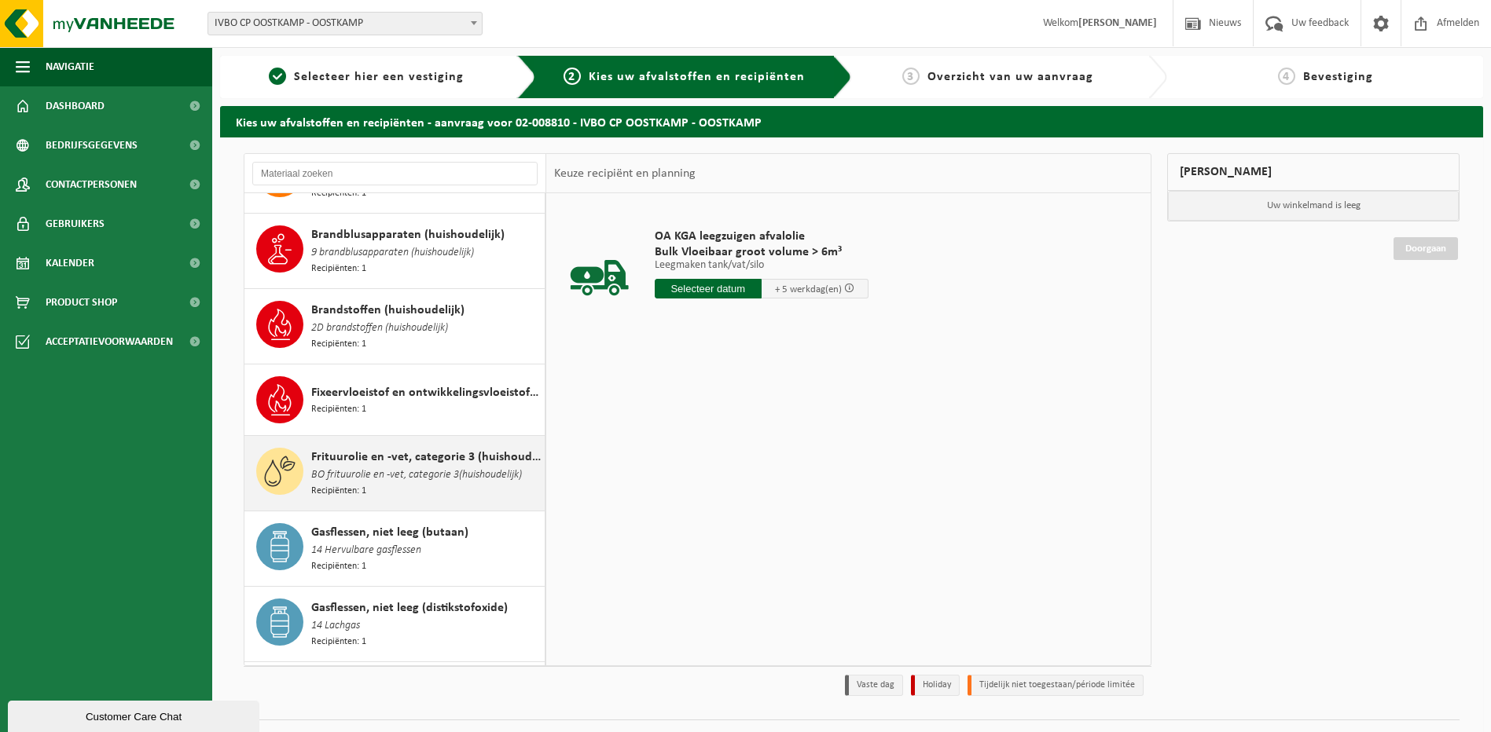
click at [384, 467] on span "BO frituurolie en -vet, categorie 3(huishoudelijk)" at bounding box center [416, 475] width 211 height 17
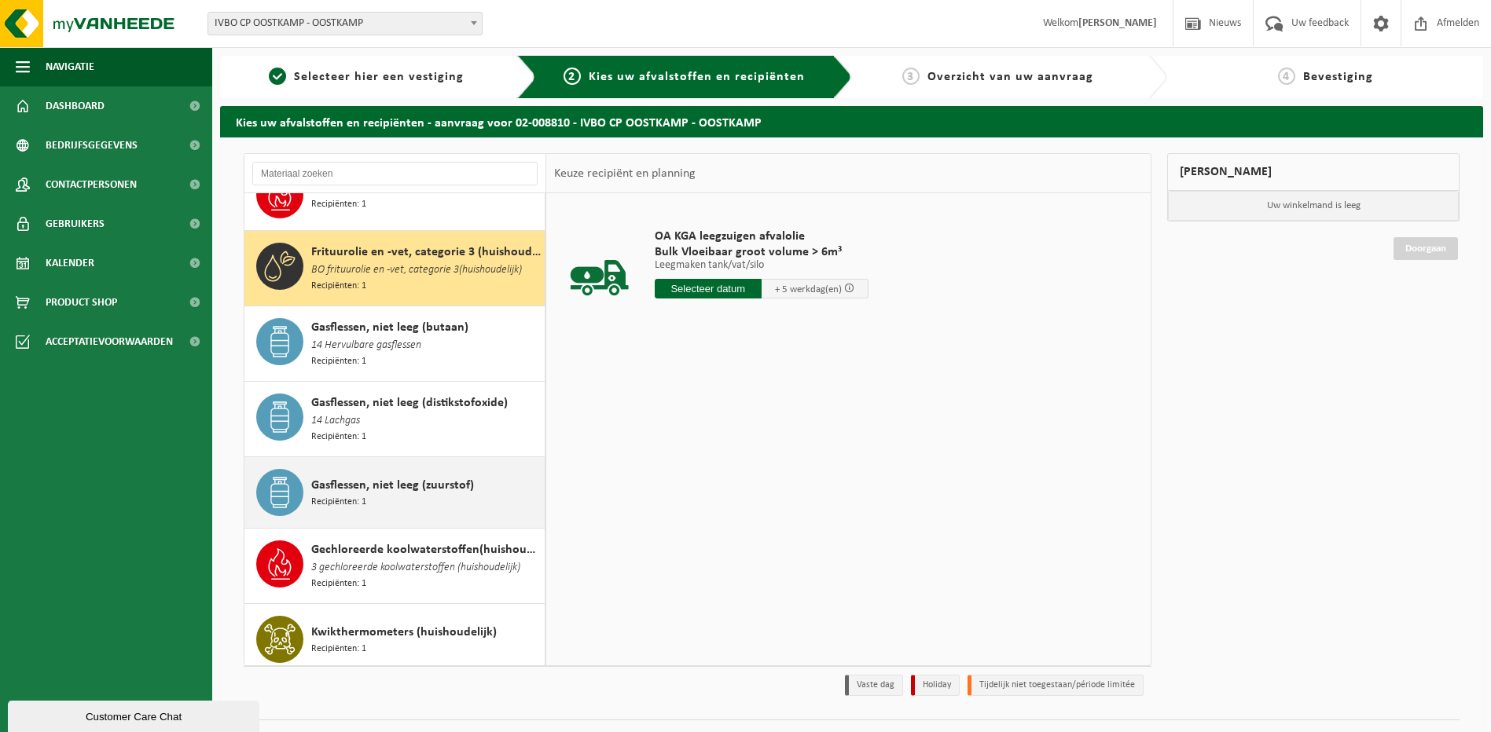
scroll to position [751, 0]
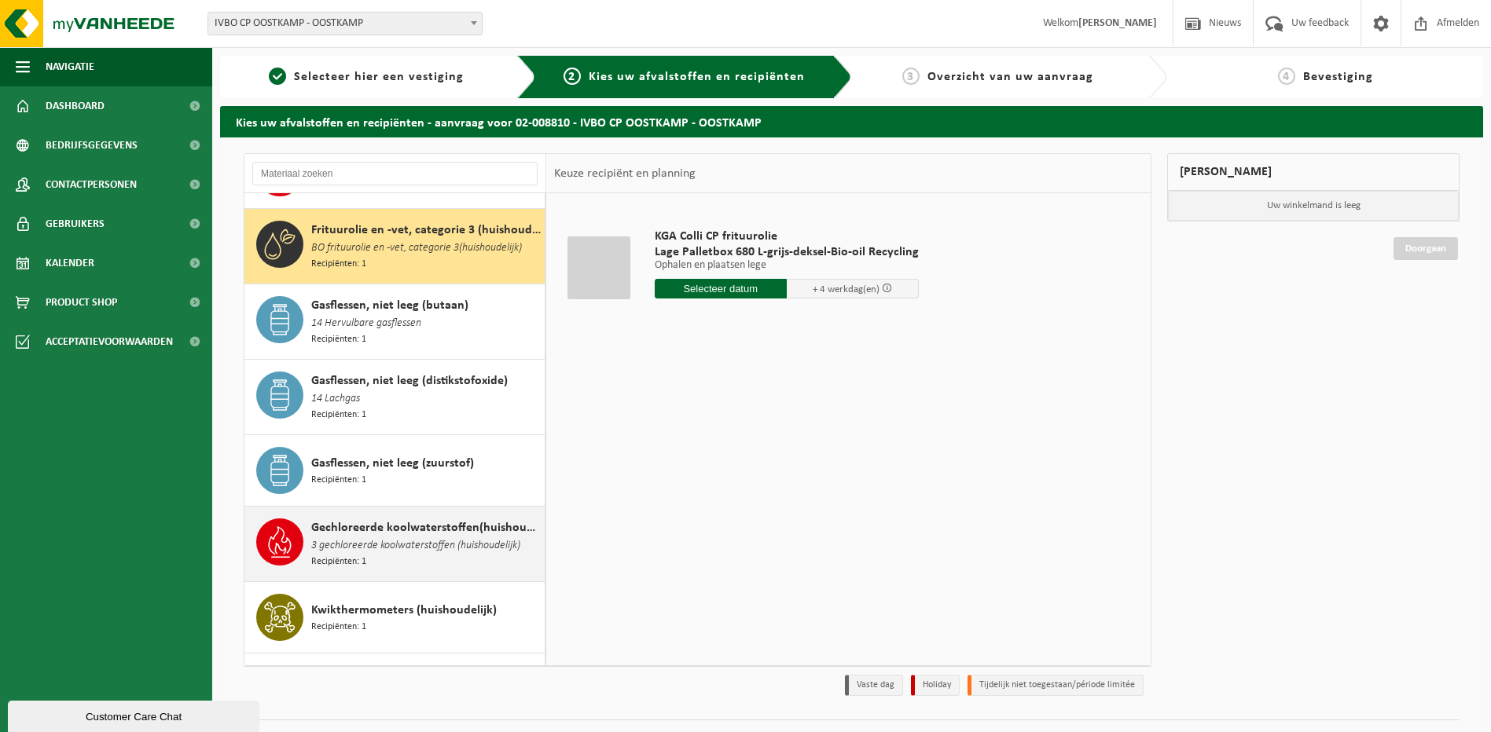
click at [355, 519] on span "Gechloreerde koolwaterstoffen(huishoudelijk)" at bounding box center [425, 528] width 229 height 19
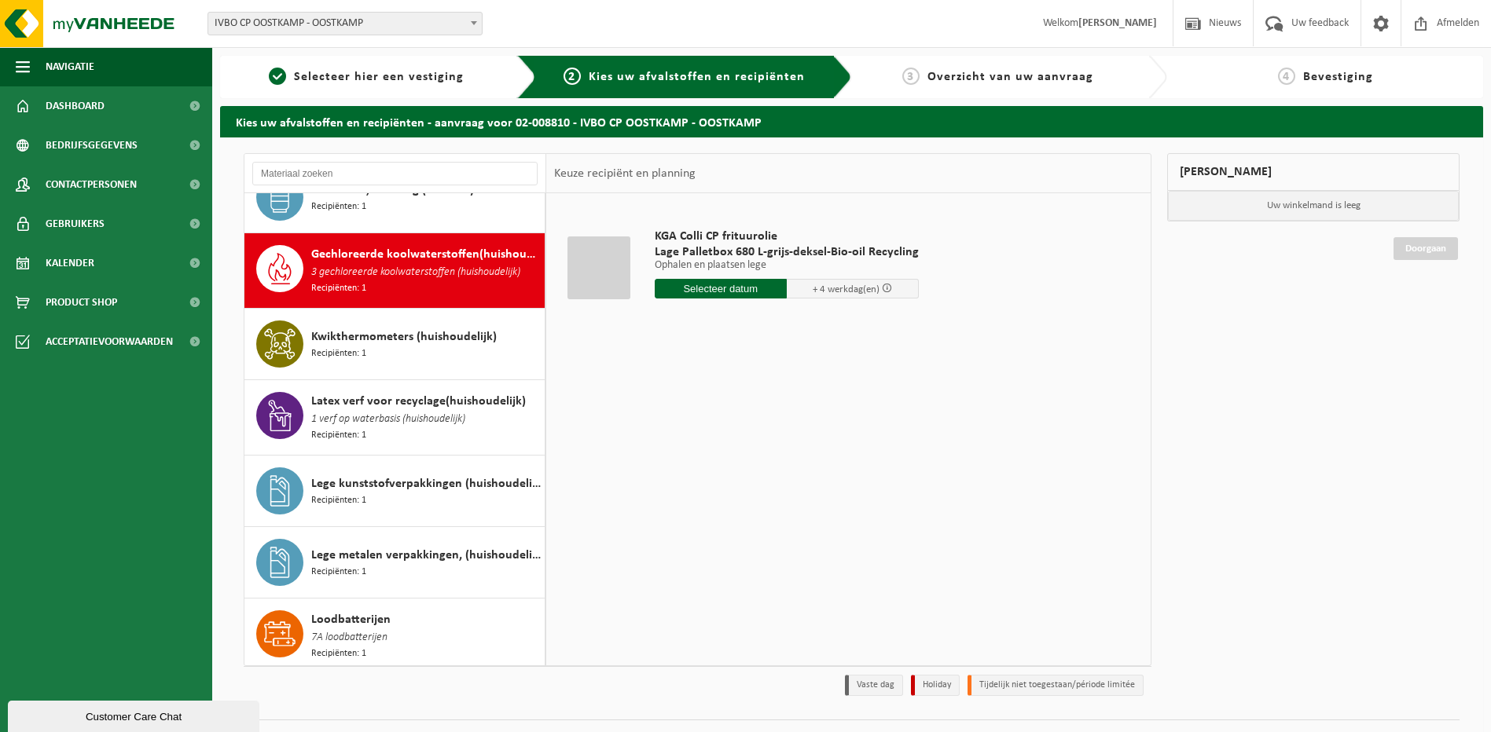
scroll to position [1042, 0]
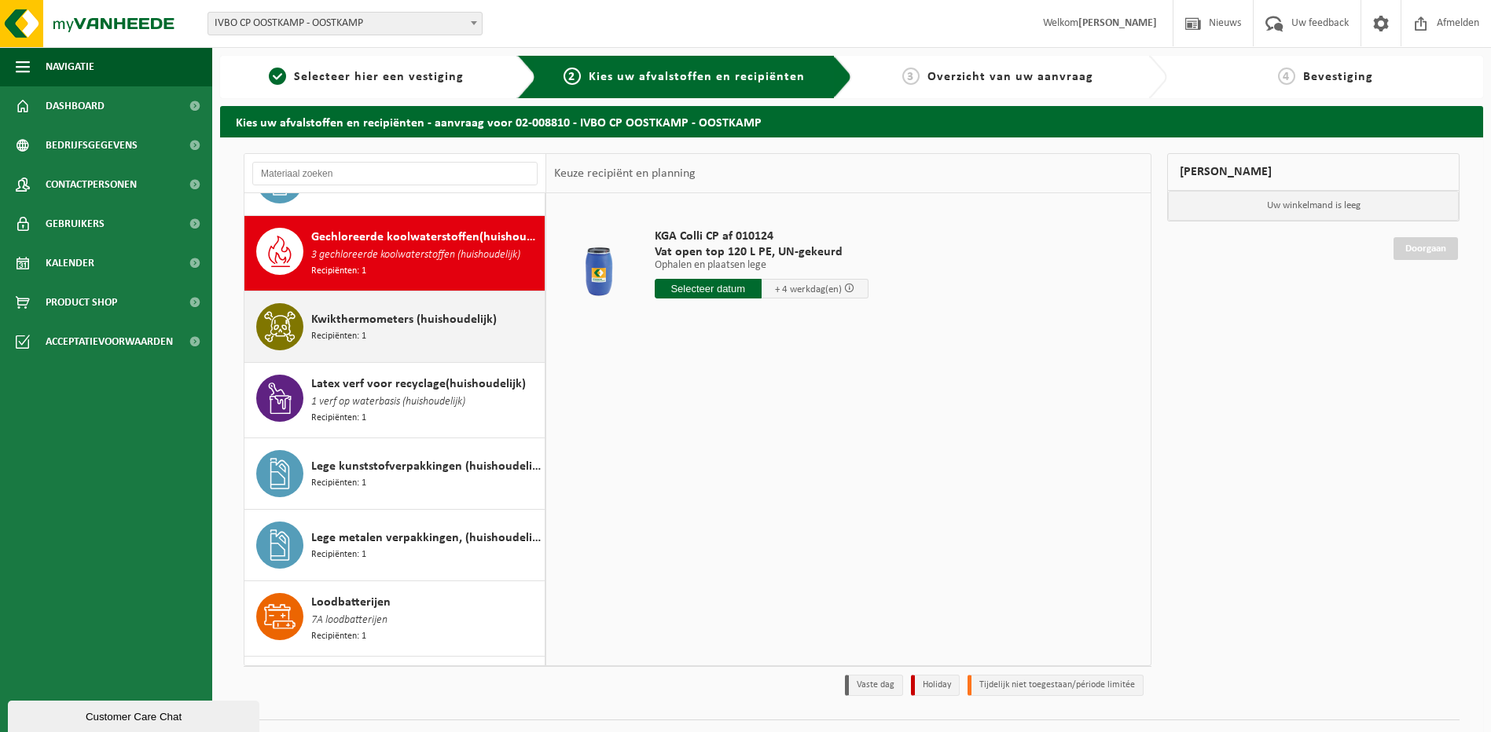
click at [385, 308] on div "Kwikthermometers (huishoudelijk) Recipiënten: 1" at bounding box center [425, 326] width 229 height 47
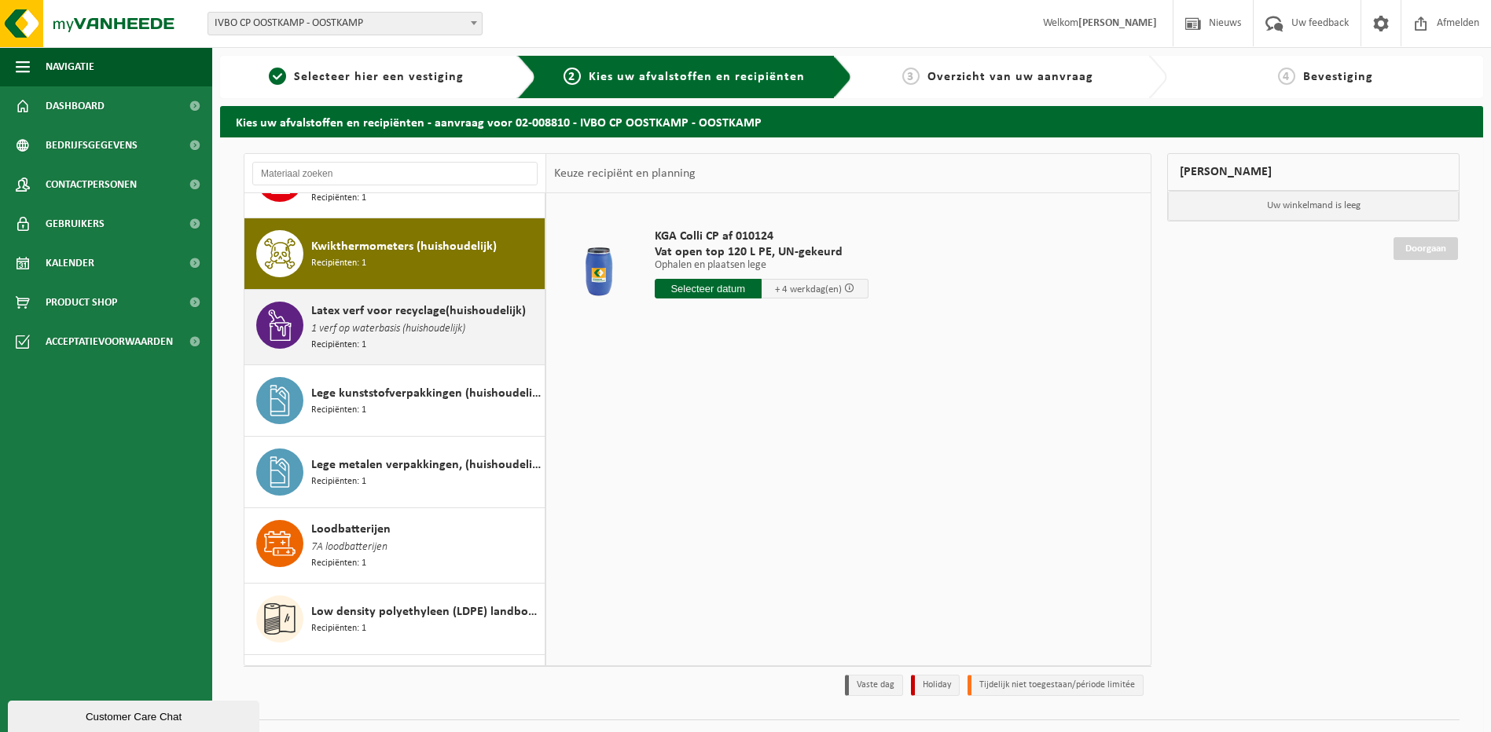
click at [373, 317] on div "Latex verf voor recyclage(huishoudelijk) 1 verf op waterbasis (huishoudelijk) R…" at bounding box center [425, 327] width 229 height 51
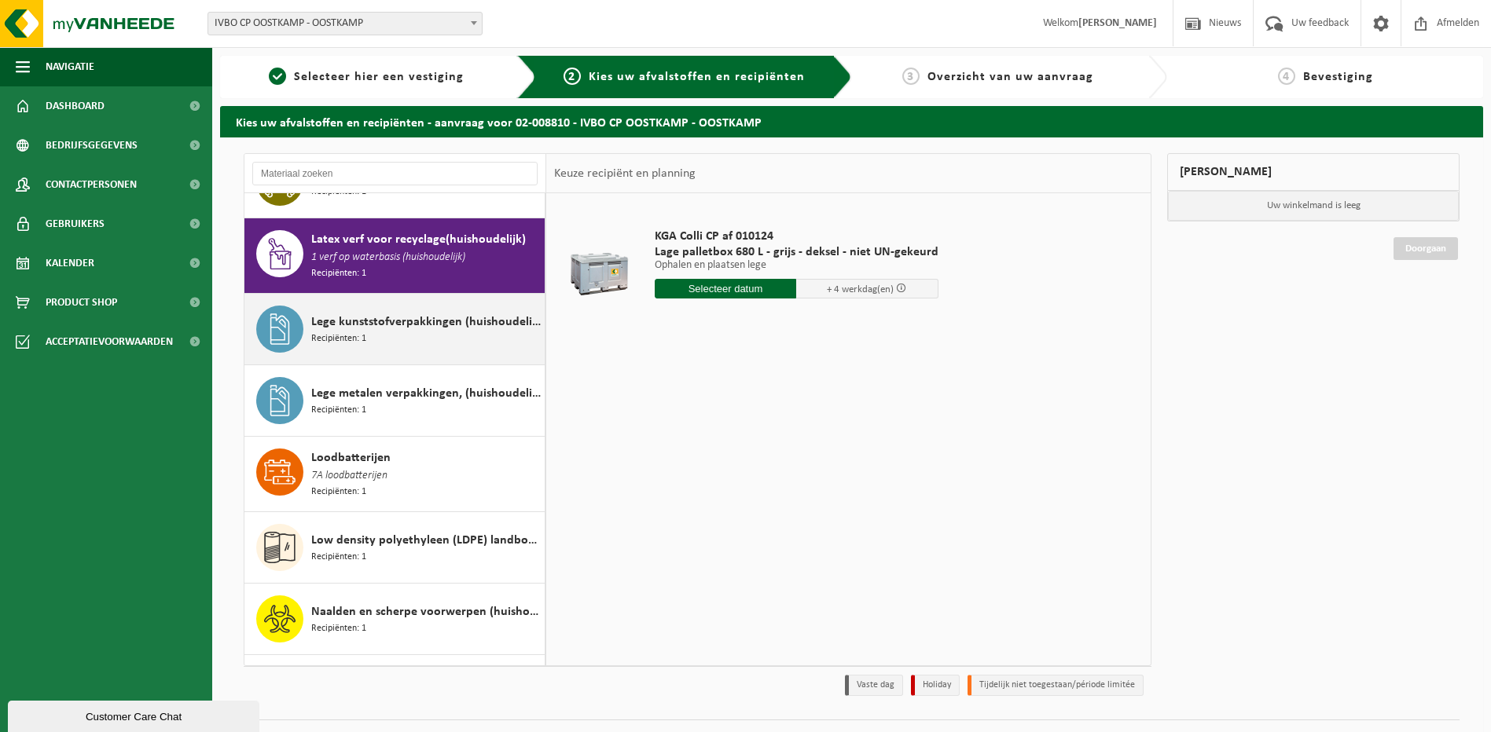
click at [362, 332] on span "Recipiënten: 1" at bounding box center [338, 339] width 55 height 15
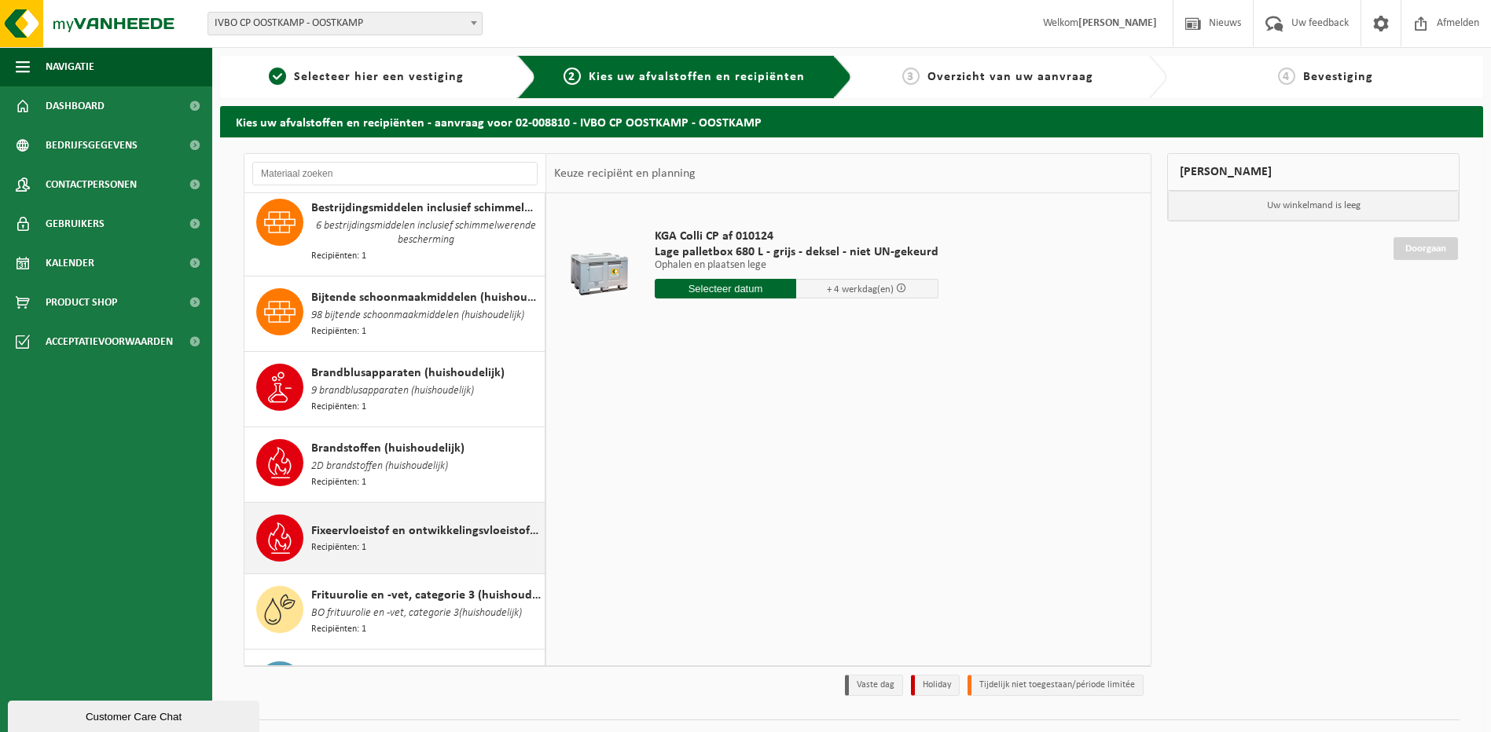
scroll to position [421, 0]
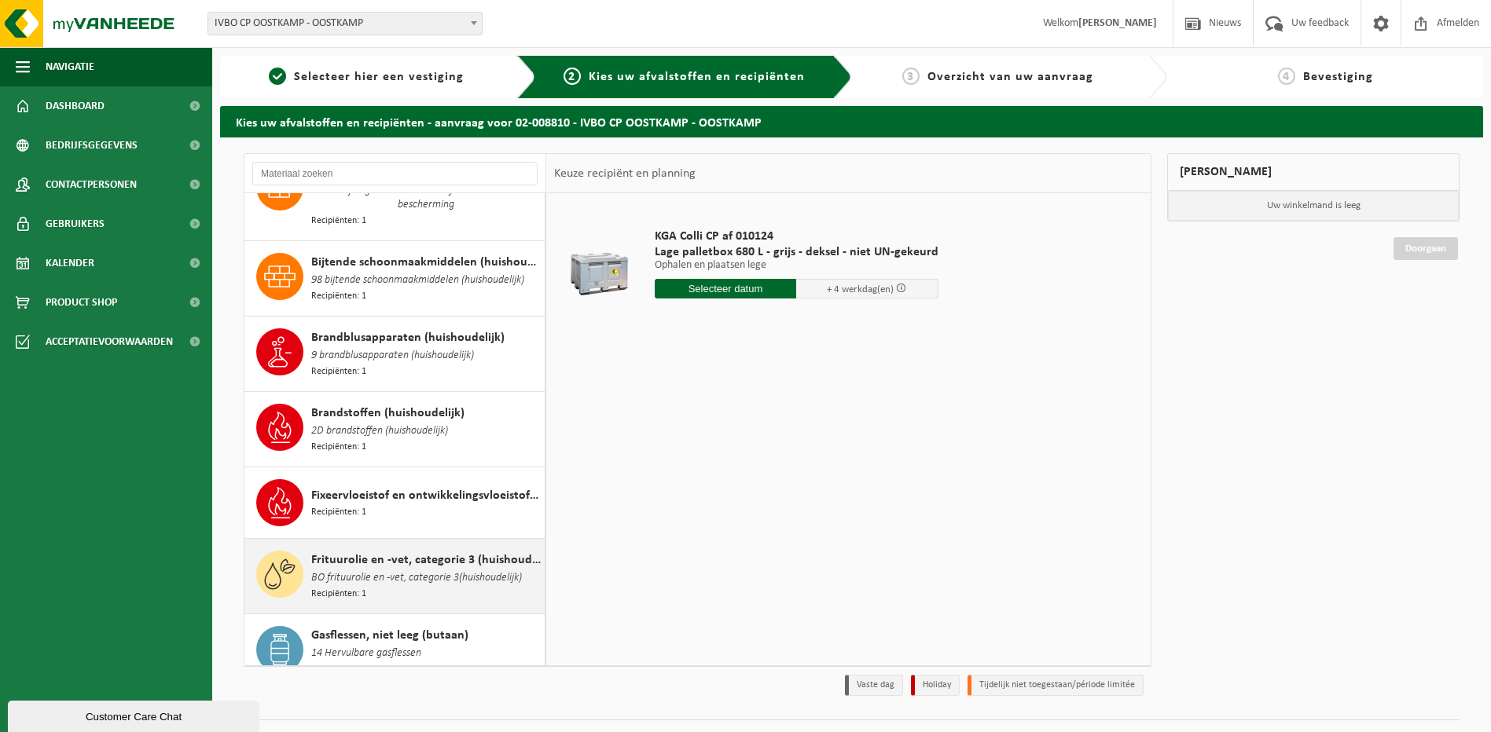
click at [368, 570] on span "BO frituurolie en -vet, categorie 3(huishoudelijk)" at bounding box center [416, 578] width 211 height 17
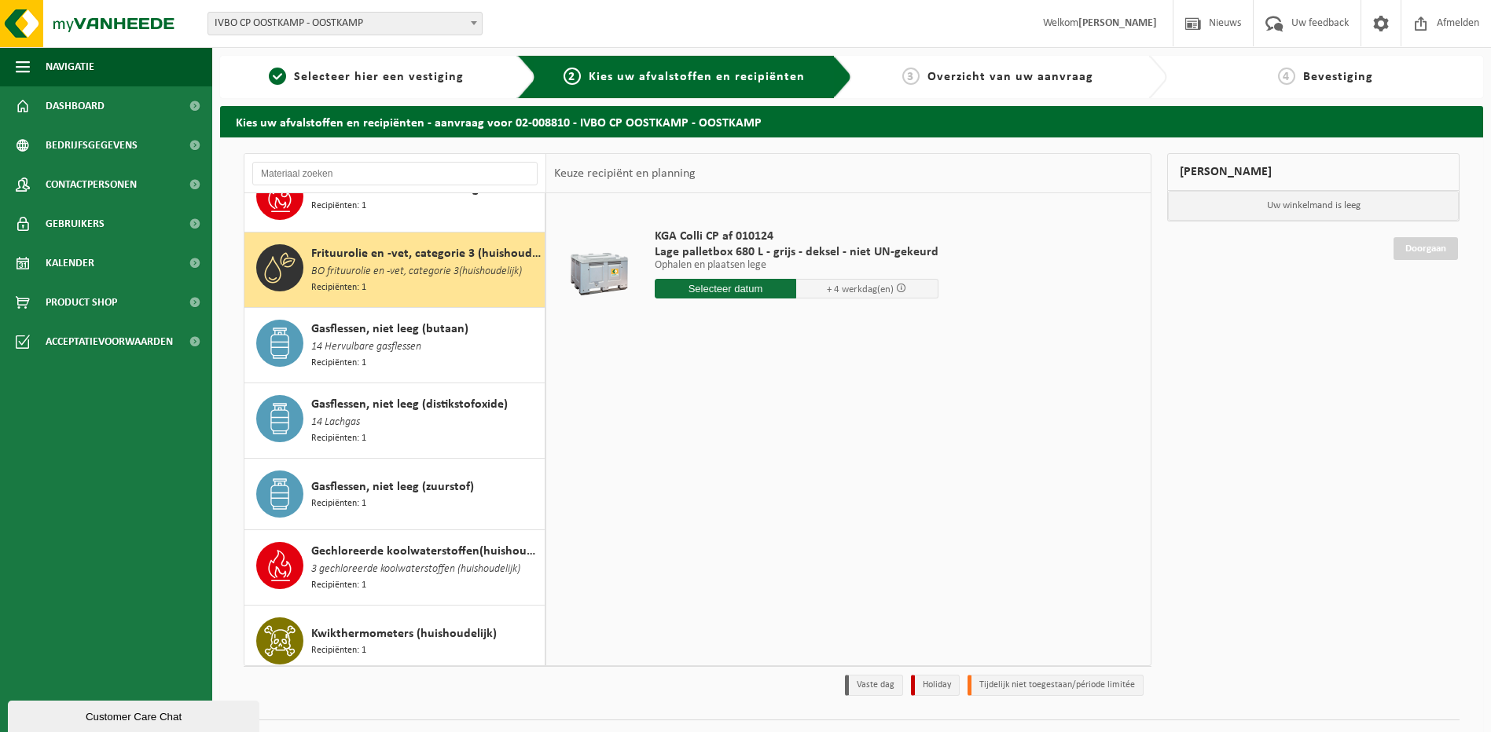
scroll to position [751, 0]
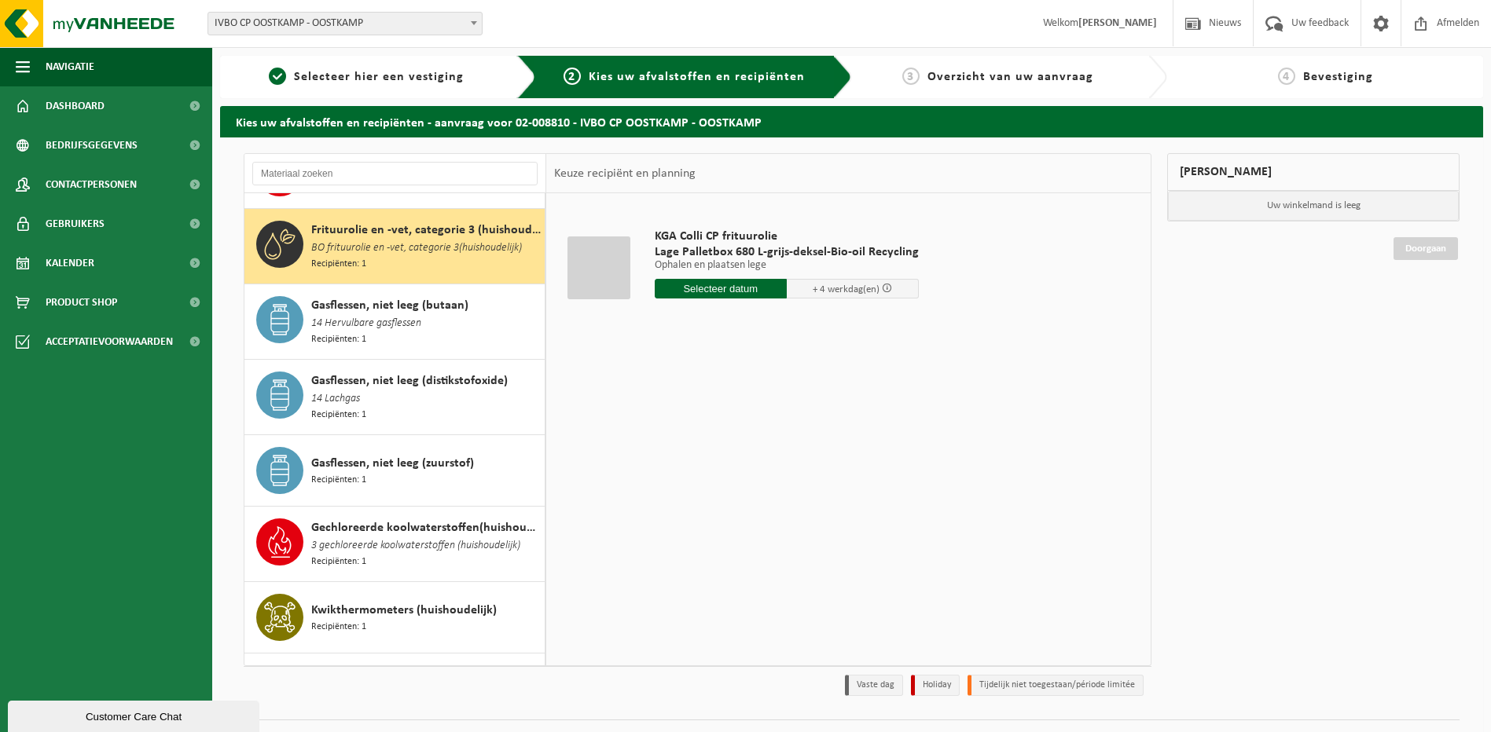
drag, startPoint x: 821, startPoint y: 447, endPoint x: 809, endPoint y: 473, distance: 28.8
click at [820, 447] on div "KGA Colli CP frituurolie Lage Palletbox 680 L-grijs-deksel-Bio-oil Recycling Op…" at bounding box center [848, 429] width 604 height 472
drag, startPoint x: 780, startPoint y: 270, endPoint x: 646, endPoint y: 230, distance: 139.5
click at [647, 230] on div "KGA Colli CP frituurolie Lage Palletbox 680 L-grijs-deksel-Bio-oil Recycling Op…" at bounding box center [787, 267] width 280 height 109
drag, startPoint x: 646, startPoint y: 230, endPoint x: 714, endPoint y: 408, distance: 190.0
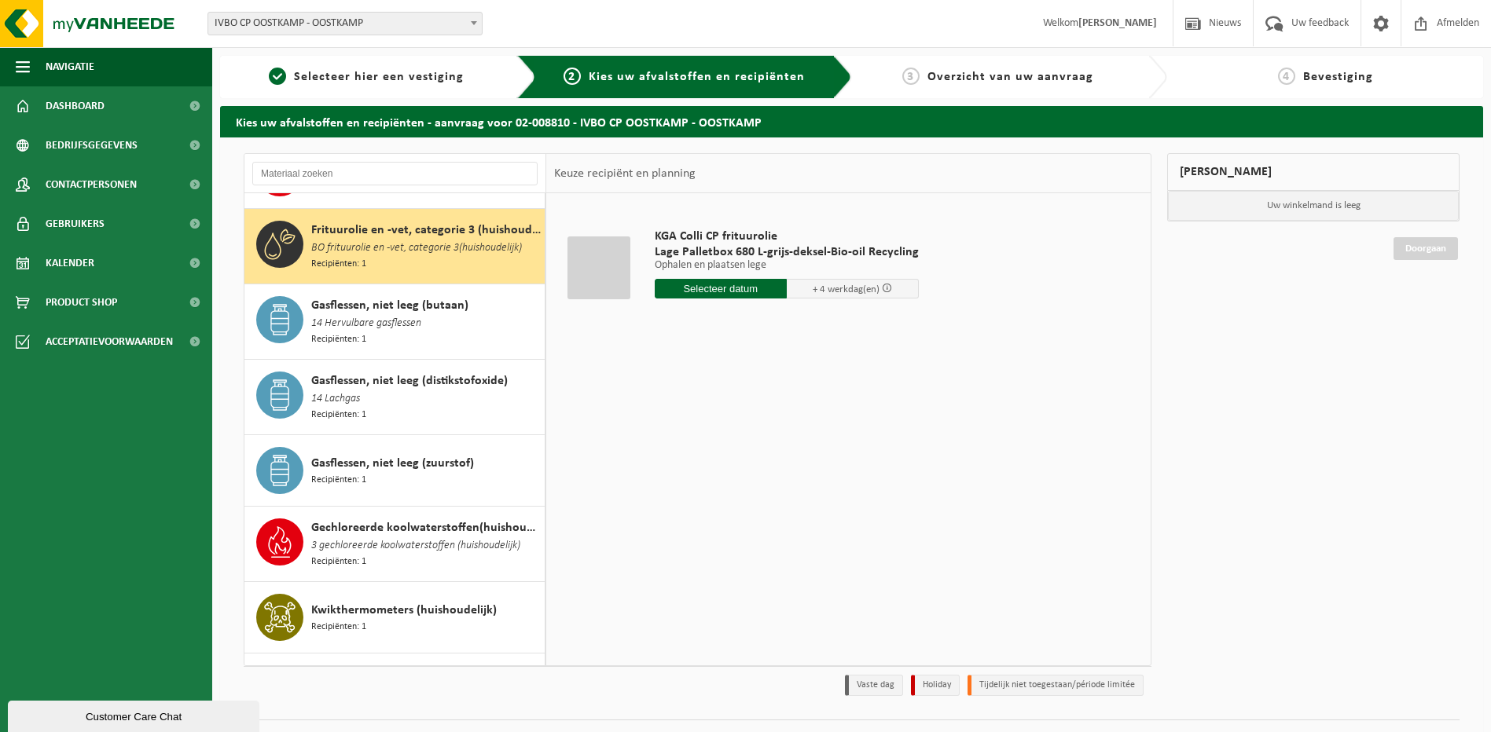
click at [714, 404] on div "KGA Colli CP frituurolie Lage Palletbox 680 L-grijs-deksel-Bio-oil Recycling Op…" at bounding box center [848, 429] width 604 height 472
click at [798, 383] on div "KGA Colli CP frituurolie Lage Palletbox 680 L-grijs-deksel-Bio-oil Recycling Op…" at bounding box center [848, 429] width 604 height 472
click at [618, 463] on div "KGA Colli CP frituurolie Lage Palletbox 680 L-grijs-deksel-Bio-oil Recycling Op…" at bounding box center [848, 429] width 604 height 472
